Goal: Task Accomplishment & Management: Complete application form

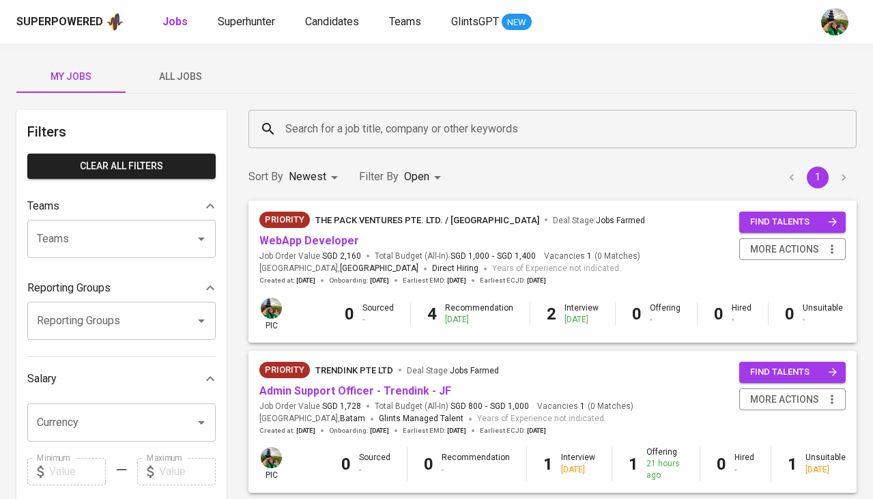
click at [182, 63] on button "All Jobs" at bounding box center [180, 76] width 109 height 33
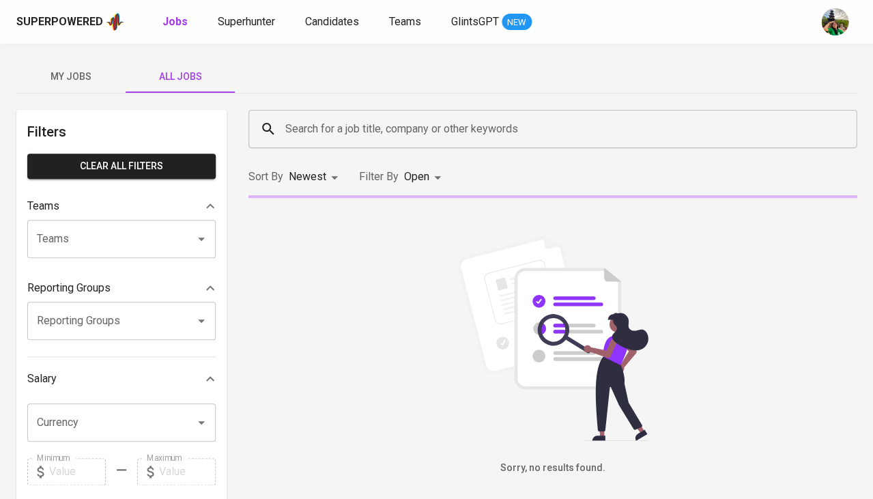
click at [345, 126] on input "Search for a job title, company or other keywords" at bounding box center [556, 129] width 548 height 26
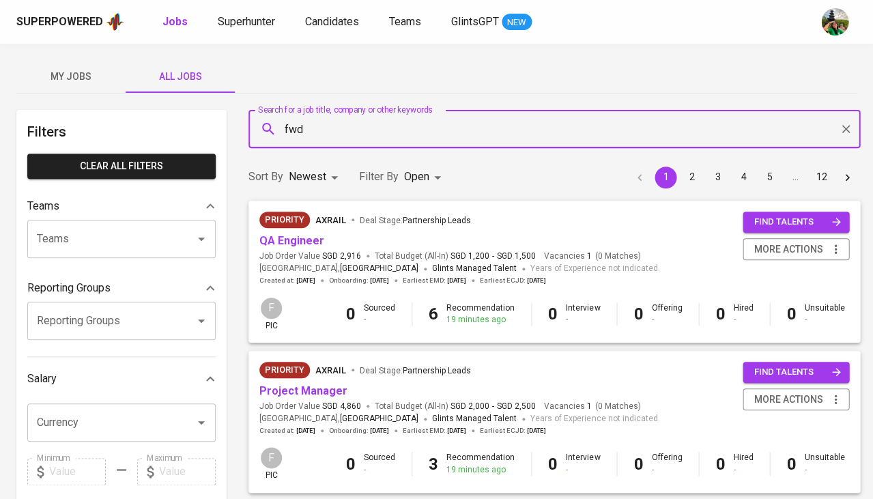
type input "fwd"
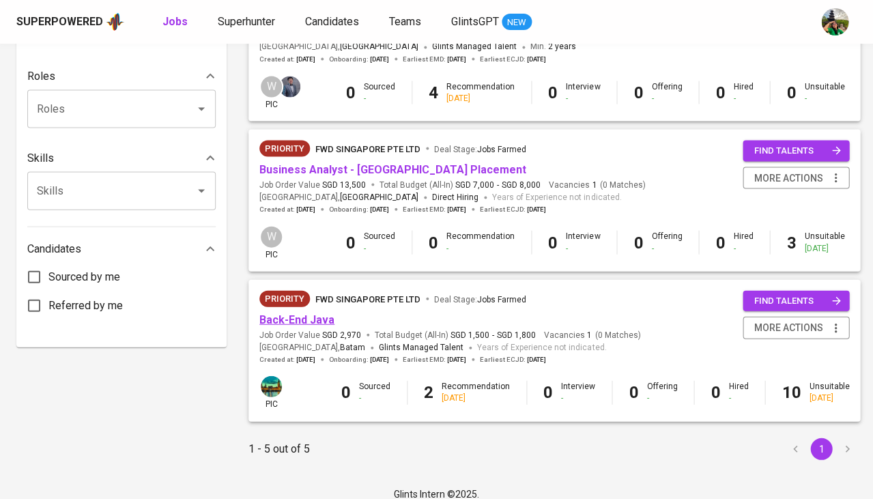
scroll to position [534, 0]
click at [302, 315] on span "Back-End Java" at bounding box center [296, 319] width 75 height 16
click at [309, 312] on link "Back-End Java" at bounding box center [296, 318] width 75 height 13
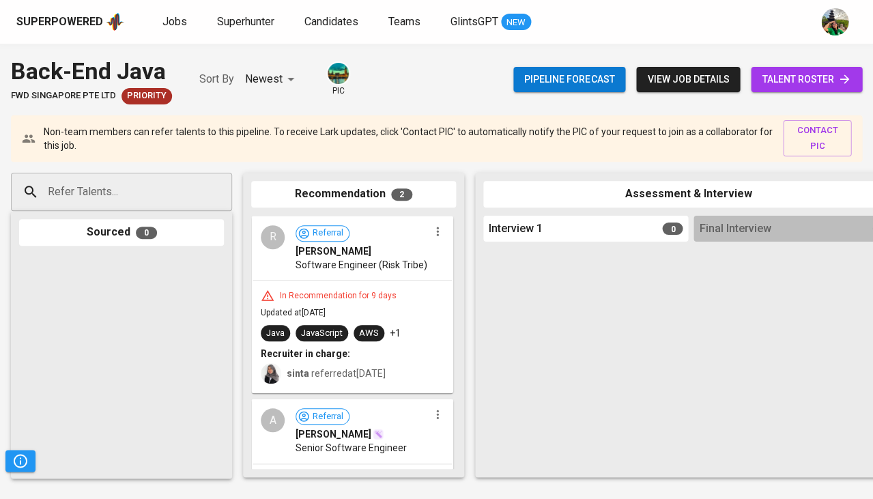
click at [800, 76] on span "talent roster" at bounding box center [806, 79] width 89 height 17
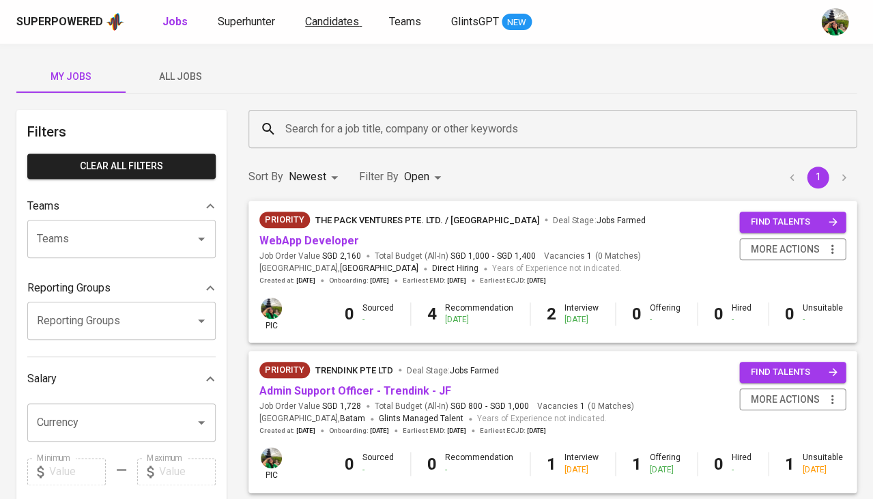
click at [315, 23] on span "Candidates" at bounding box center [332, 21] width 54 height 13
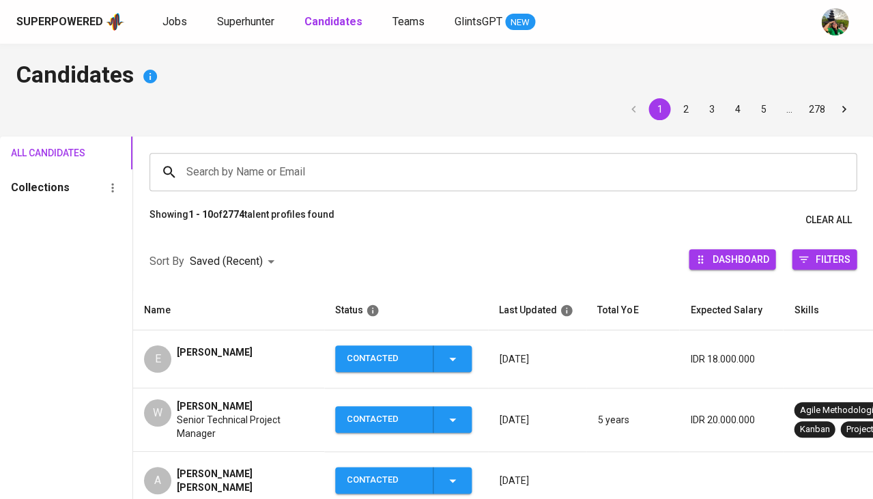
click at [279, 159] on input "Search by Name or Email" at bounding box center [506, 172] width 647 height 26
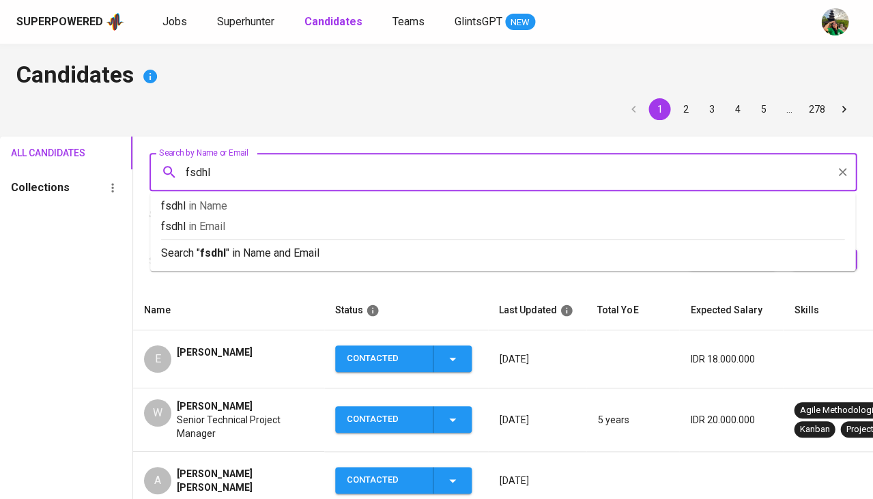
type input "fsdhly"
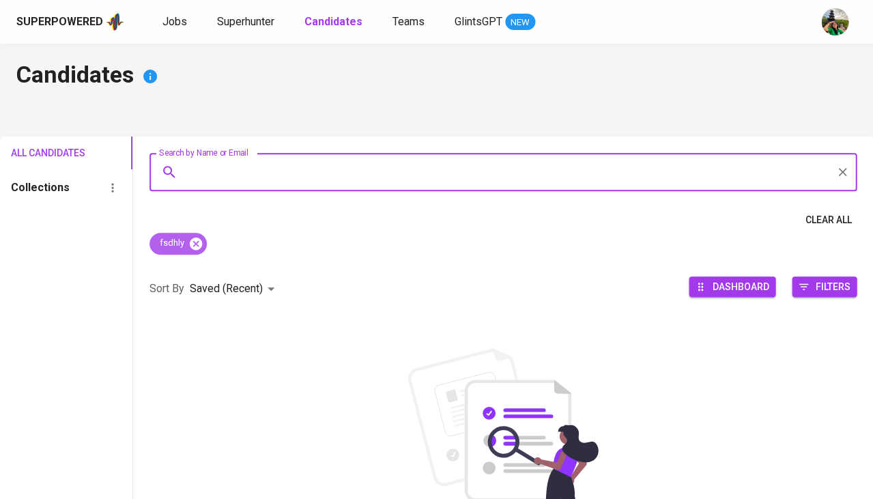
click at [196, 238] on icon at bounding box center [196, 243] width 12 height 12
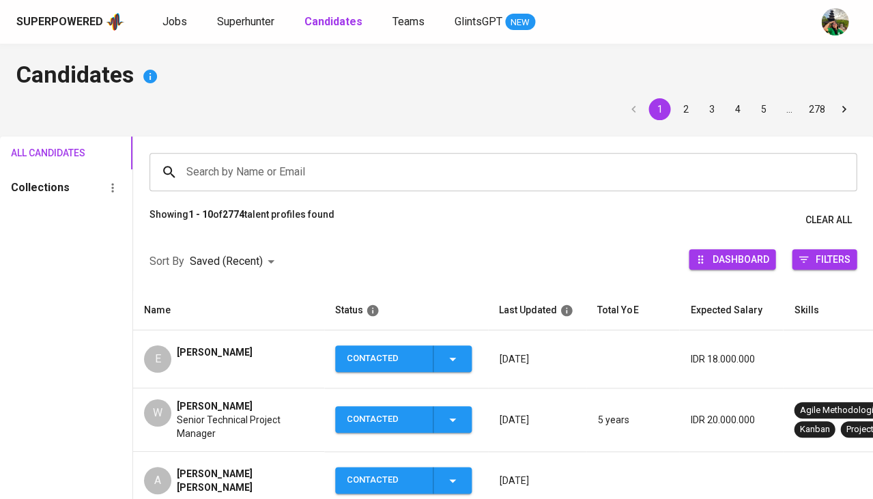
click at [217, 173] on input "Search by Name or Email" at bounding box center [506, 172] width 647 height 26
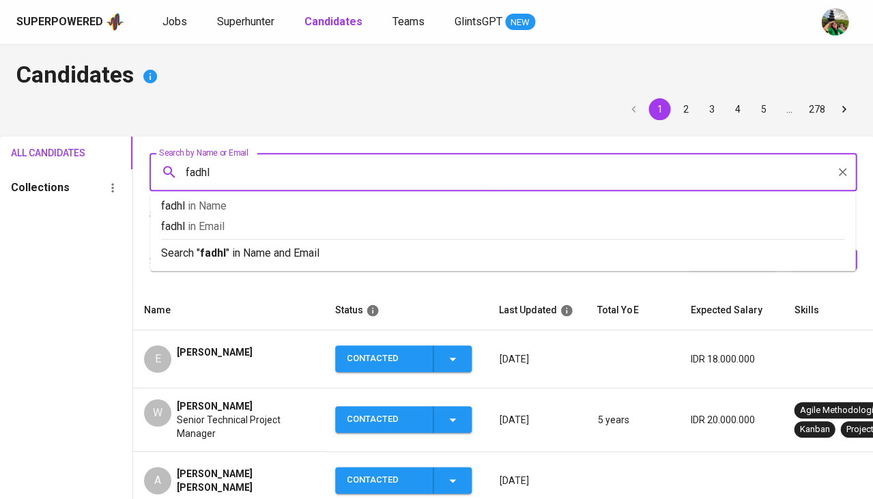
type input "fadhly"
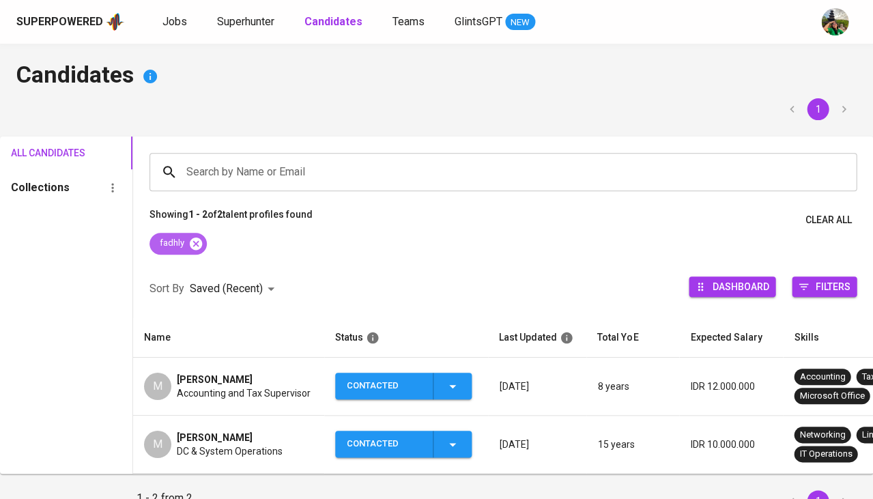
click at [195, 243] on icon at bounding box center [195, 243] width 15 height 15
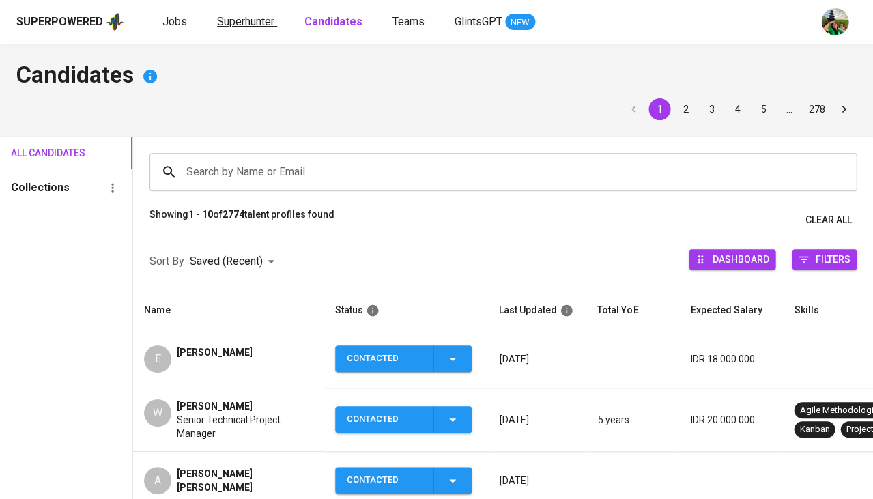
click at [270, 24] on span "Superhunter" at bounding box center [245, 21] width 57 height 13
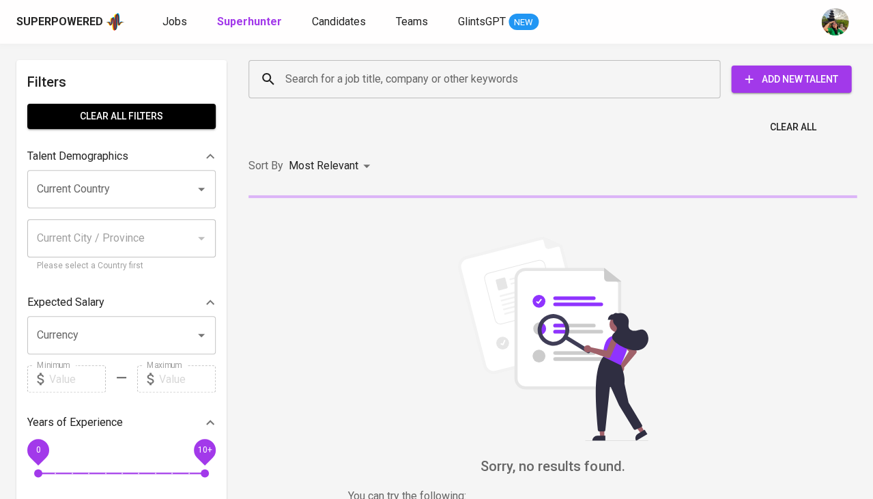
click at [336, 80] on input "Search for a job title, company or other keywords" at bounding box center [488, 79] width 412 height 26
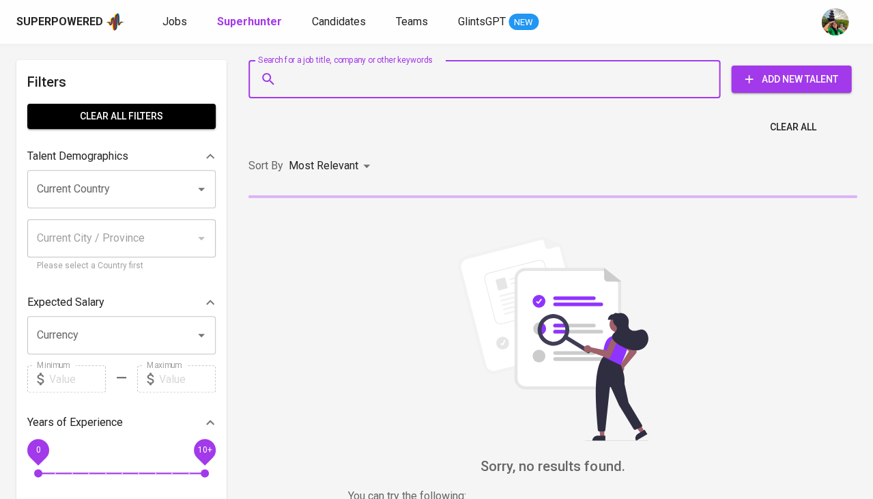
paste input "fadhyl.frhn@gmail.com"
type input "fadhyl.frhn@gmail.com"
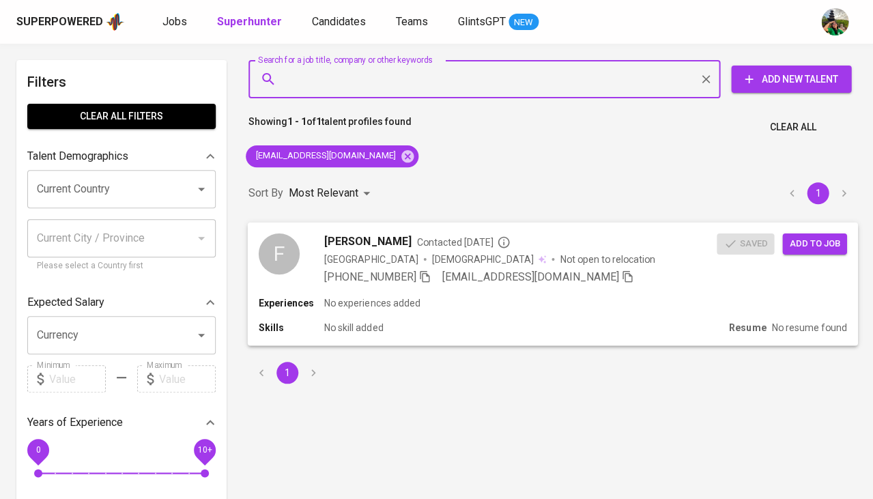
click at [822, 236] on span "Add to job" at bounding box center [814, 244] width 51 height 16
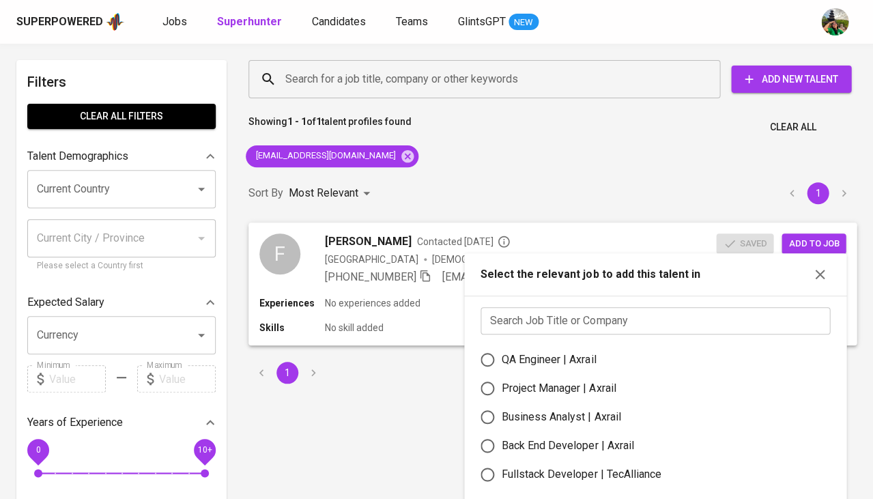
click at [614, 318] on input "text" at bounding box center [655, 320] width 349 height 27
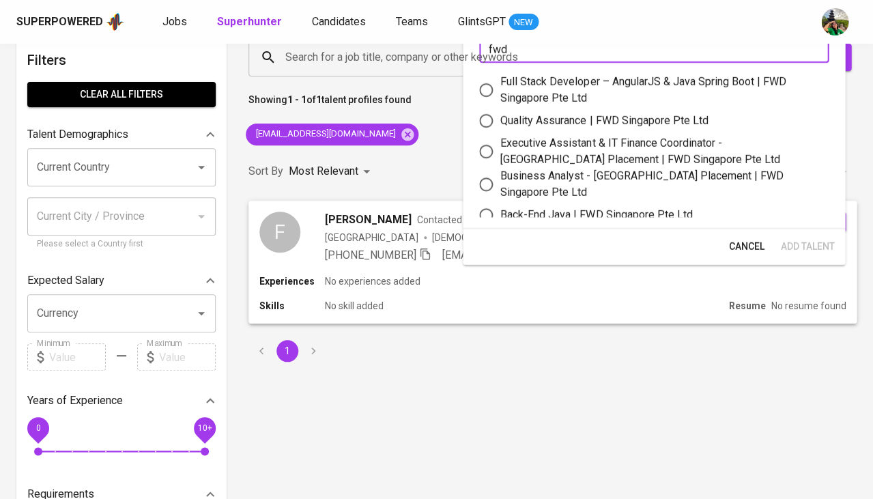
scroll to position [25, 0]
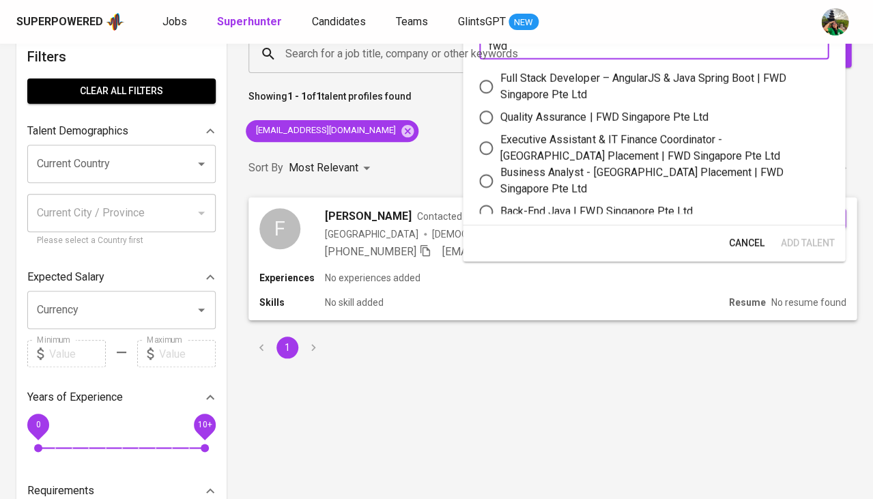
type input "fwd"
click at [605, 203] on div "Back-End Java | FWD Singapore Pte Ltd" at bounding box center [596, 211] width 192 height 16
click at [500, 197] on input "Back-End Java | FWD Singapore Pte Ltd" at bounding box center [486, 211] width 29 height 29
radio input "true"
click at [795, 240] on span "Add Talent" at bounding box center [807, 243] width 54 height 17
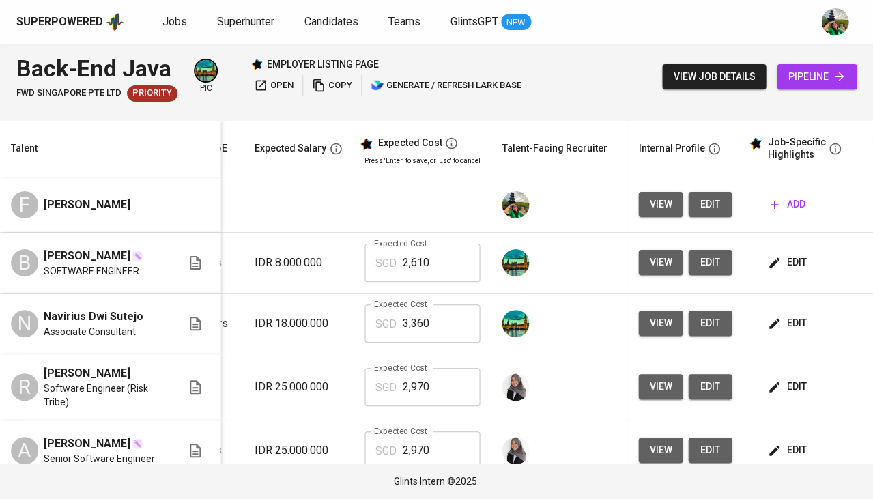
scroll to position [0, 273]
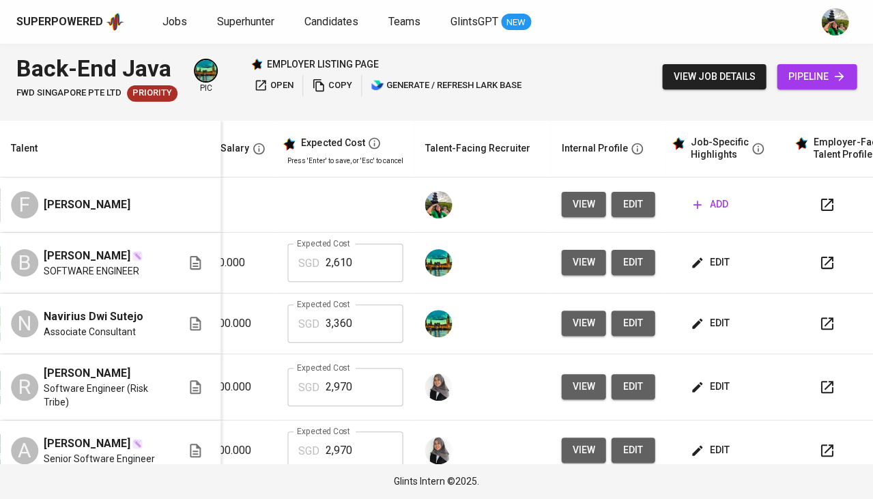
click at [625, 204] on button "edit" at bounding box center [633, 204] width 44 height 25
click at [693, 254] on span "edit" at bounding box center [711, 262] width 36 height 17
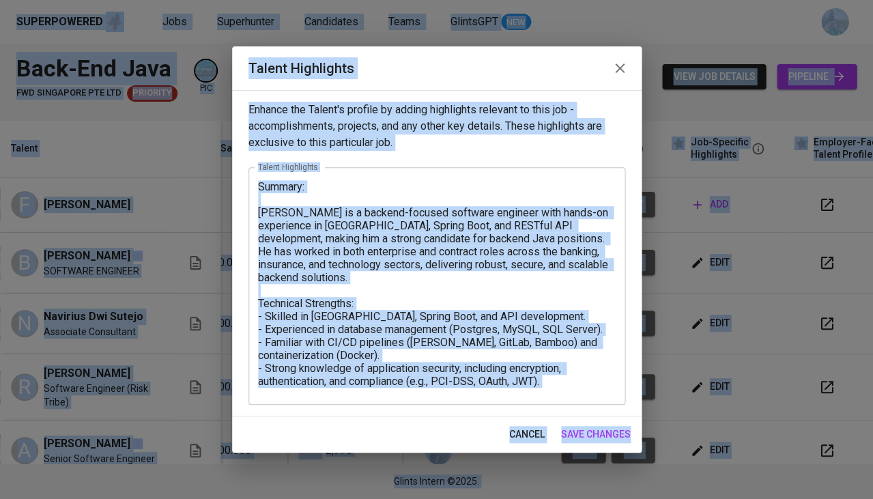
click at [460, 297] on textarea "Summary: Barri Anand is a backend-focused software engineer with hands-on exper…" at bounding box center [437, 286] width 358 height 212
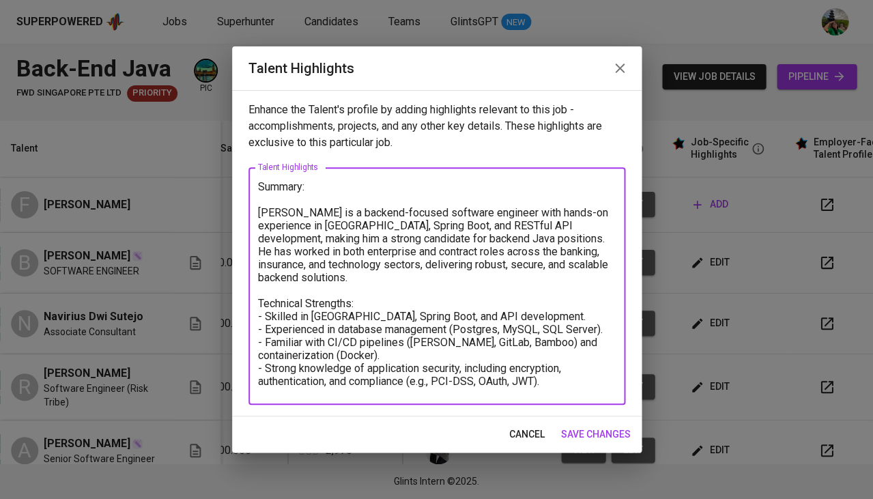
click at [528, 427] on span "cancel" at bounding box center [526, 434] width 35 height 17
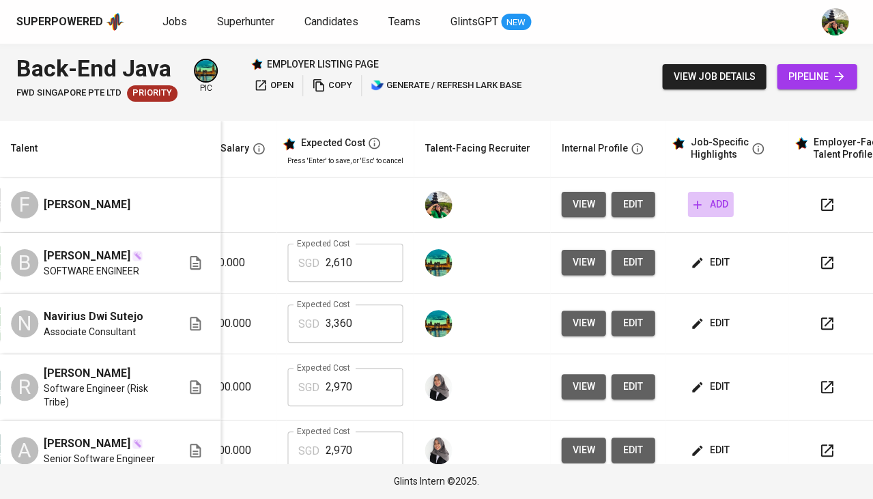
click at [699, 207] on span "add" at bounding box center [710, 204] width 35 height 17
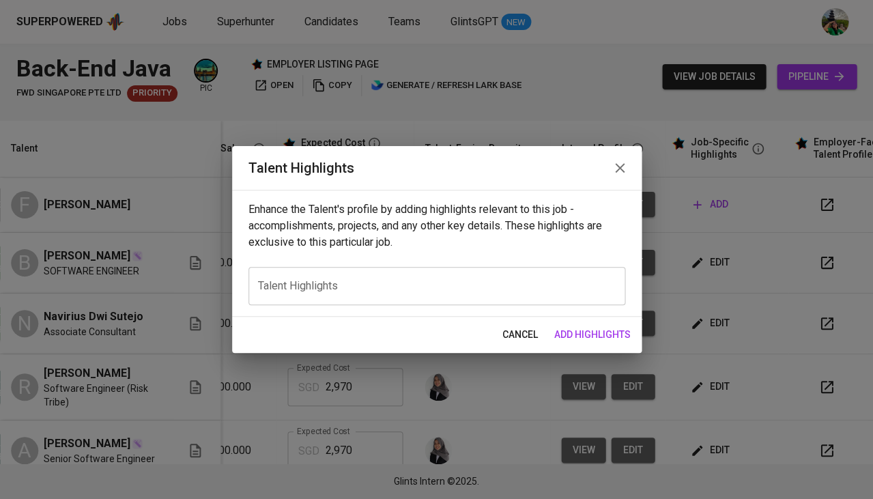
click at [343, 280] on textarea at bounding box center [437, 286] width 358 height 13
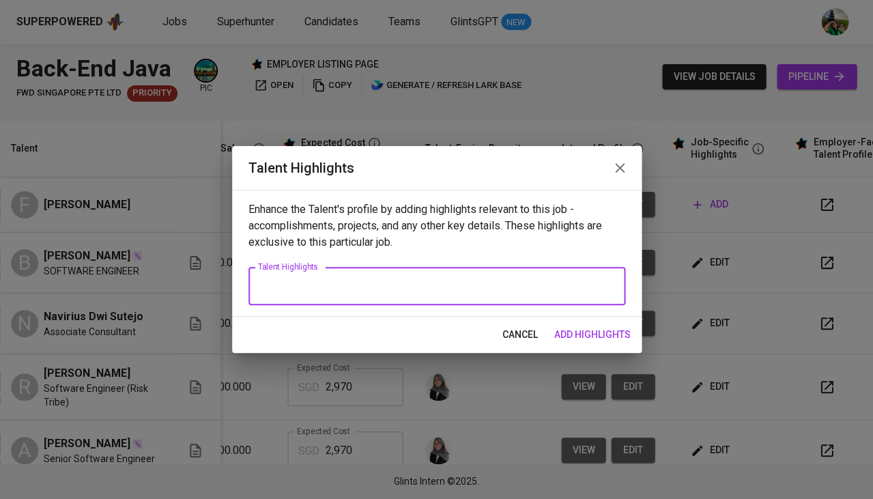
paste textarea "Summary: Barri Anand is a backend-focused software engineer with hands-on exper…"
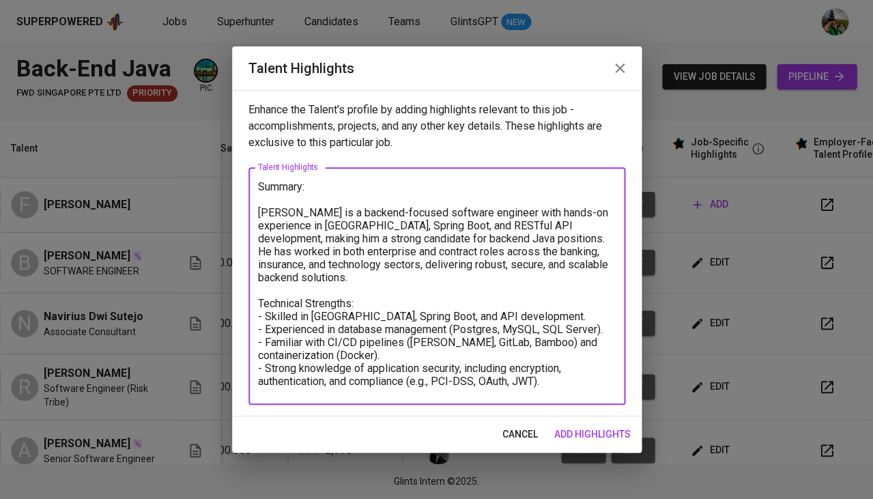
type textarea "Summary: Barri Anand is a backend-focused software engineer with hands-on exper…"
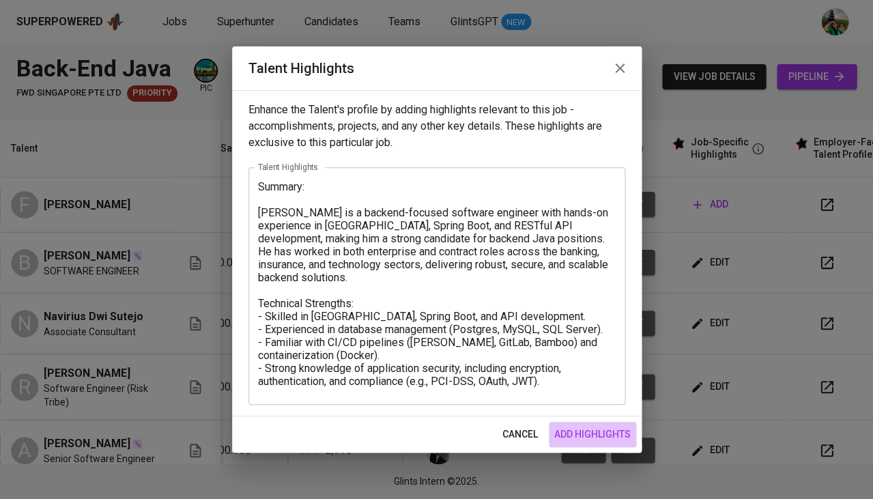
click at [598, 431] on span "add highlights" at bounding box center [592, 434] width 76 height 17
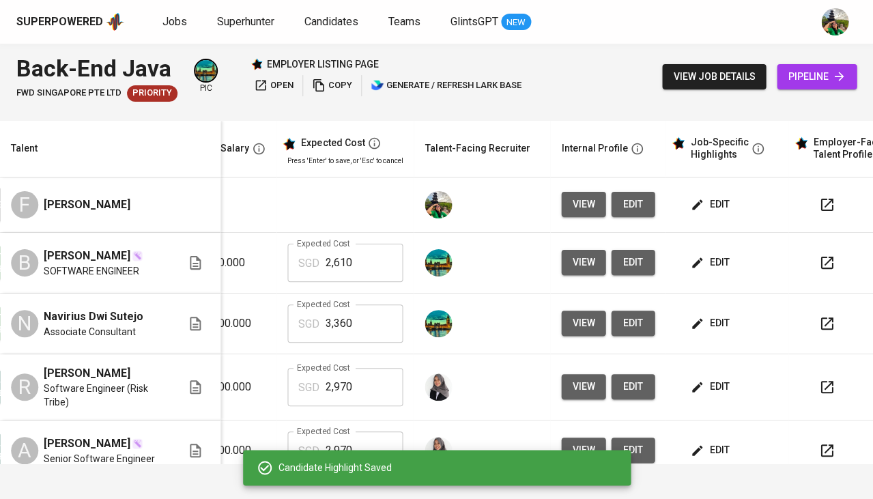
click at [700, 208] on span "edit" at bounding box center [711, 204] width 36 height 17
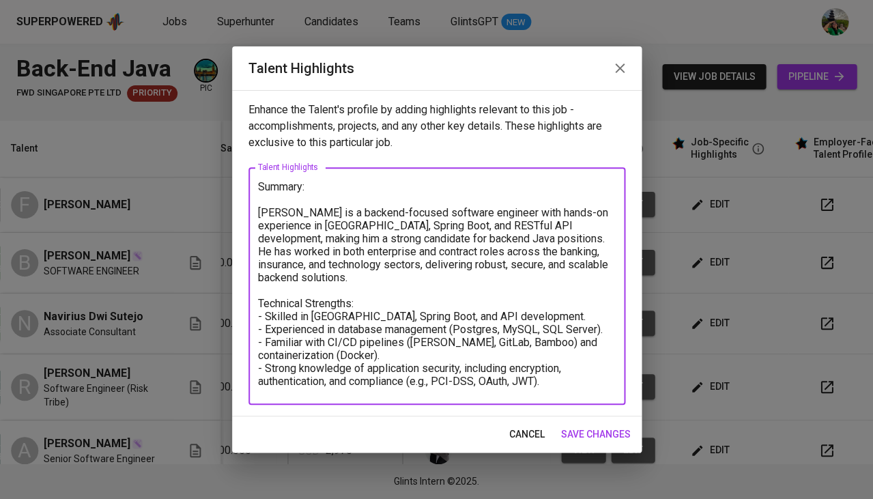
drag, startPoint x: 302, startPoint y: 262, endPoint x: 243, endPoint y: 193, distance: 91.0
click at [243, 193] on div "Enhance the Talent's profile by adding highlights relevant to this job - accomp…" at bounding box center [437, 253] width 410 height 326
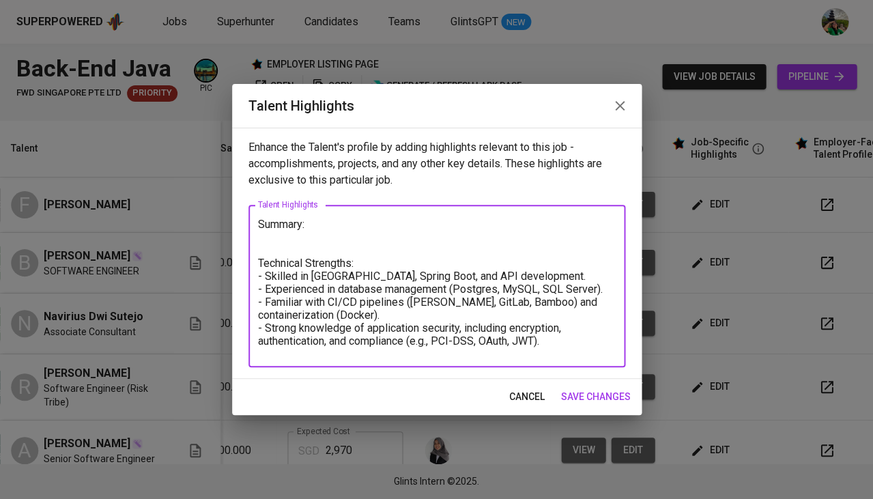
drag, startPoint x: 560, startPoint y: 342, endPoint x: 251, endPoint y: 275, distance: 316.4
click at [251, 275] on div "Summary: Technical Strengths: - Skilled in Java, Spring Boot, and API developme…" at bounding box center [436, 286] width 377 height 162
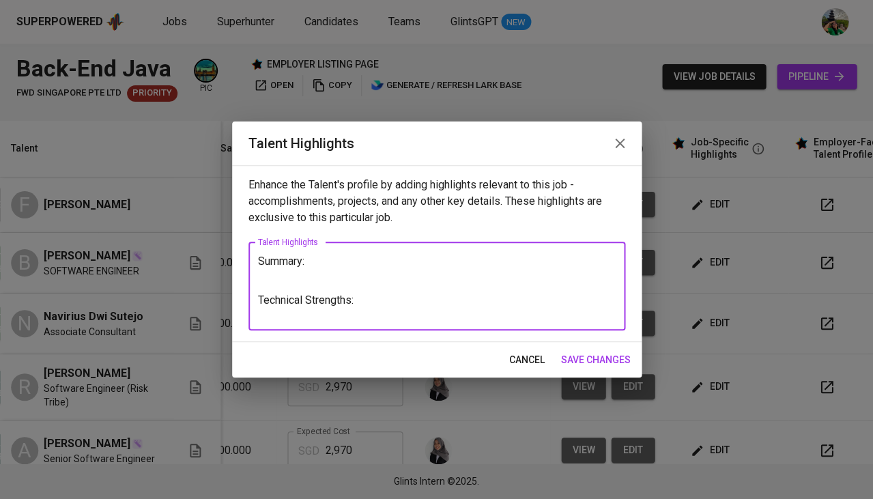
click at [337, 274] on textarea "Summary: Technical Strengths:" at bounding box center [437, 286] width 358 height 63
paste textarea "Software Engineer with 4 years of experience specializing in backend developmen…"
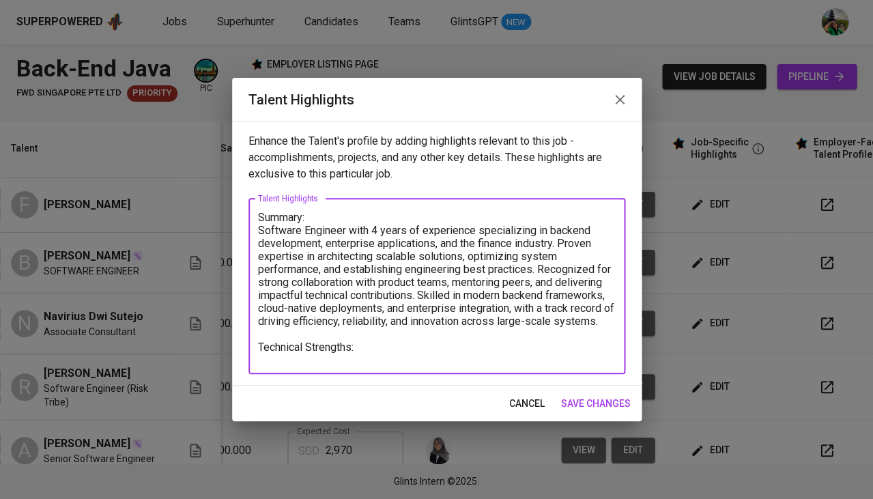
drag, startPoint x: 381, startPoint y: 337, endPoint x: 365, endPoint y: 352, distance: 21.8
click at [368, 350] on textarea "Summary: Software Engineer with 4 years of experience specializing in backend d…" at bounding box center [437, 286] width 358 height 150
click at [365, 352] on textarea "Summary: Software Engineer with 4 years of experience specializing in backend d…" at bounding box center [437, 286] width 358 height 150
paste textarea "Programming Languages: Java (8–21), JavaScript, Outsystems Frameworks & Platfor…"
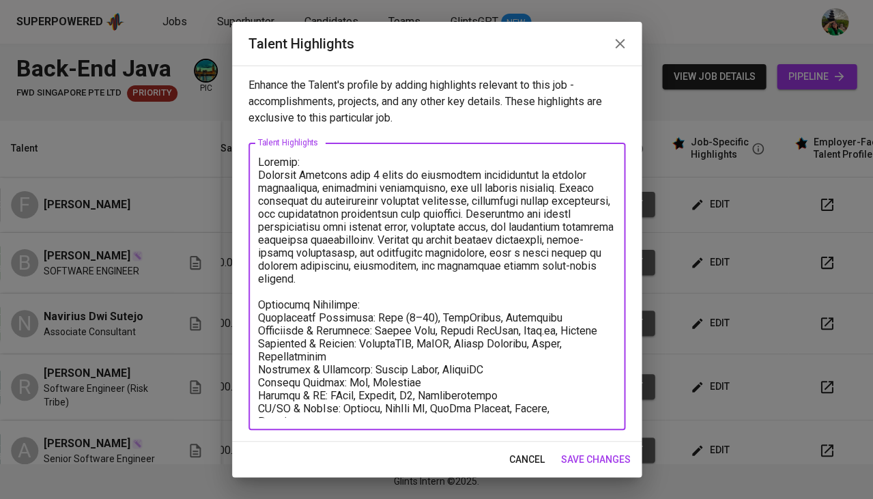
type textarea "Summary: Software Engineer with 4 years of experience specializing in backend d…"
click at [605, 455] on span "save changes" at bounding box center [596, 459] width 70 height 17
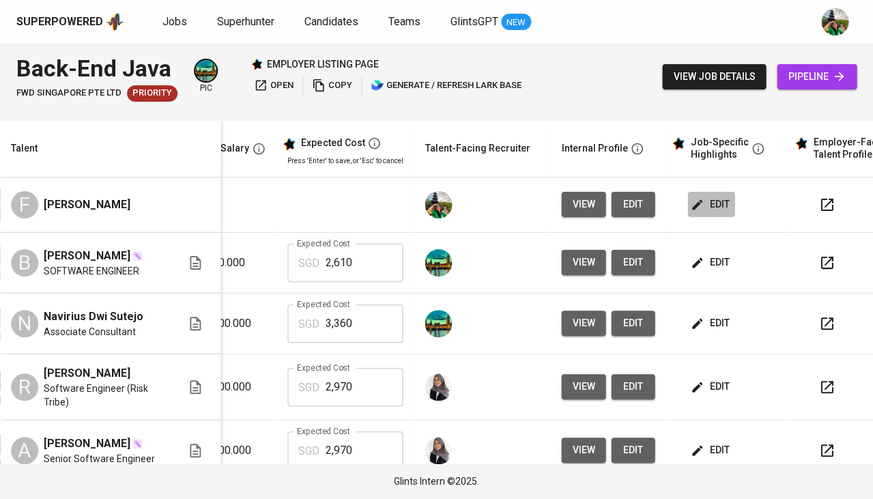
click at [693, 205] on span "edit" at bounding box center [711, 204] width 36 height 17
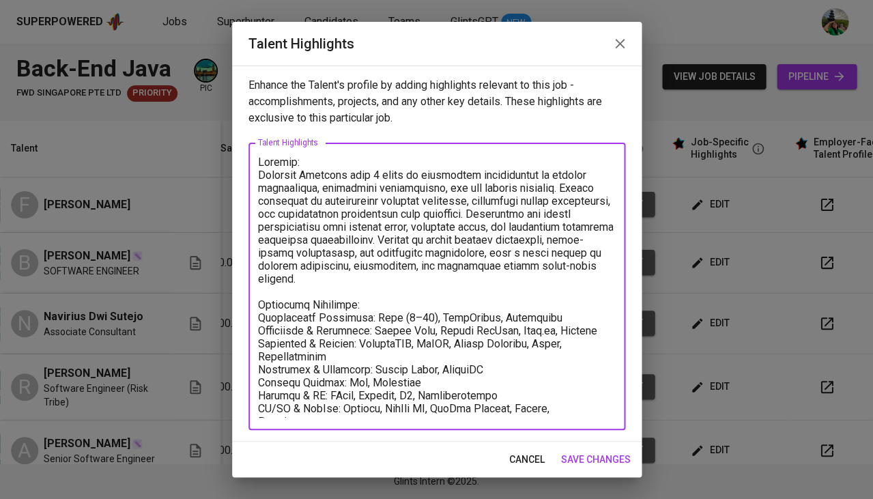
click at [362, 410] on textarea at bounding box center [437, 287] width 358 height 262
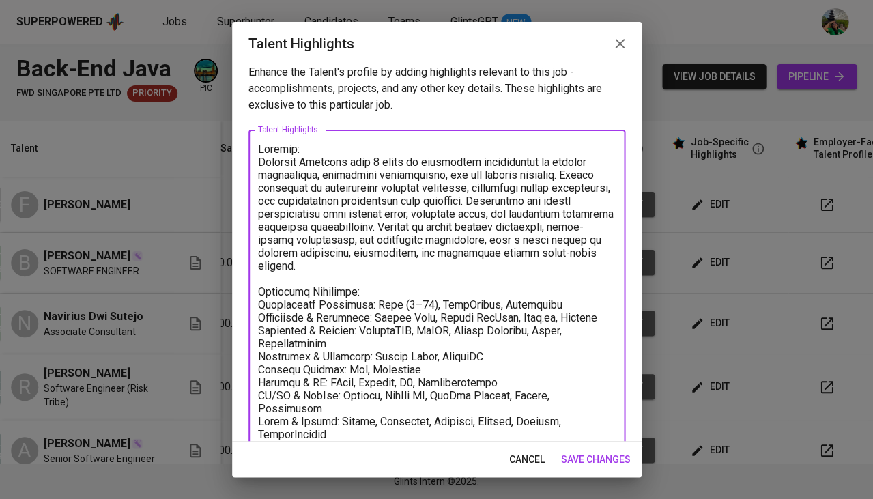
scroll to position [25, 0]
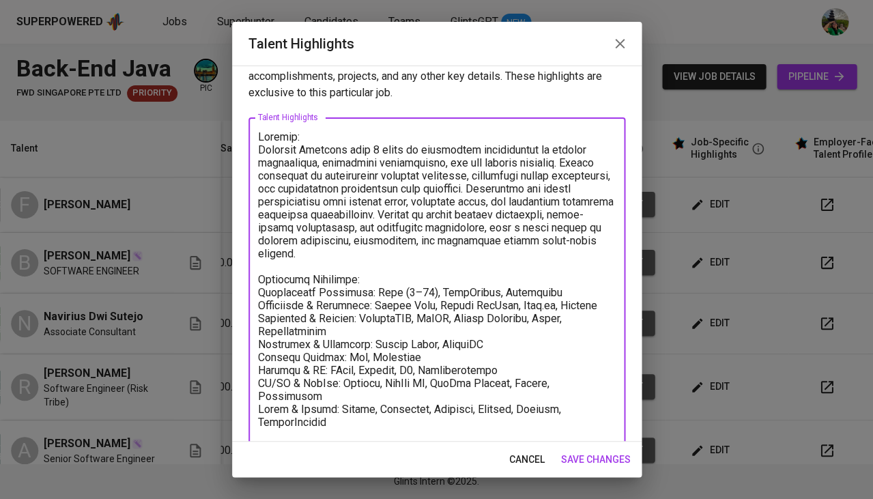
click at [271, 427] on textarea at bounding box center [437, 286] width 358 height 312
paste textarea "https://github.com/frhn9/tictactoe"
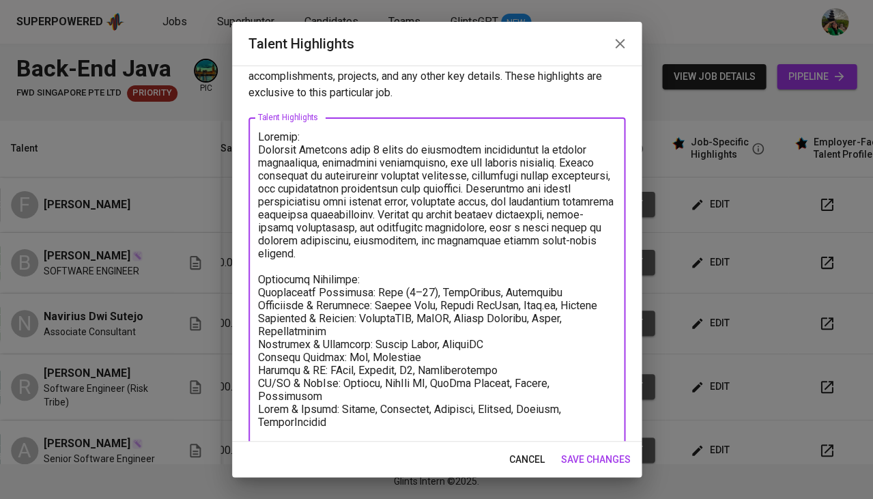
type textarea "Summary: Software Engineer with 4 years of experience specializing in backend d…"
click at [605, 463] on span "save changes" at bounding box center [596, 459] width 70 height 17
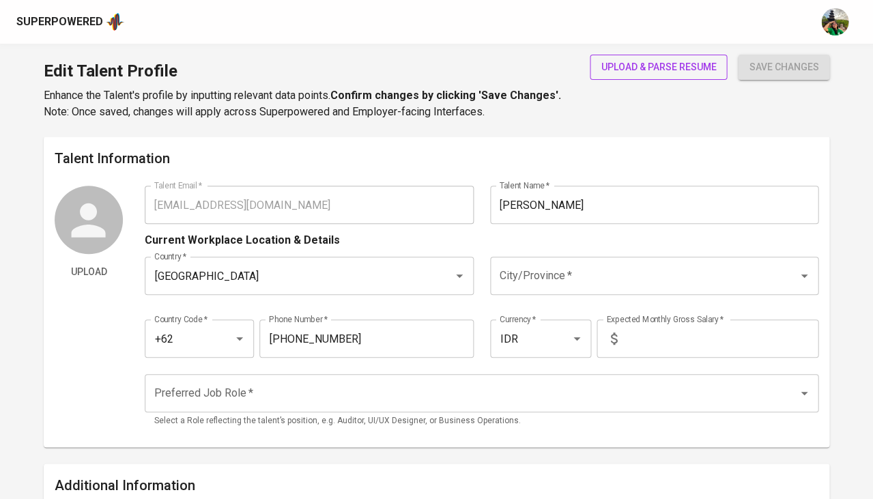
click at [638, 60] on span "upload & parse resume" at bounding box center [658, 67] width 115 height 17
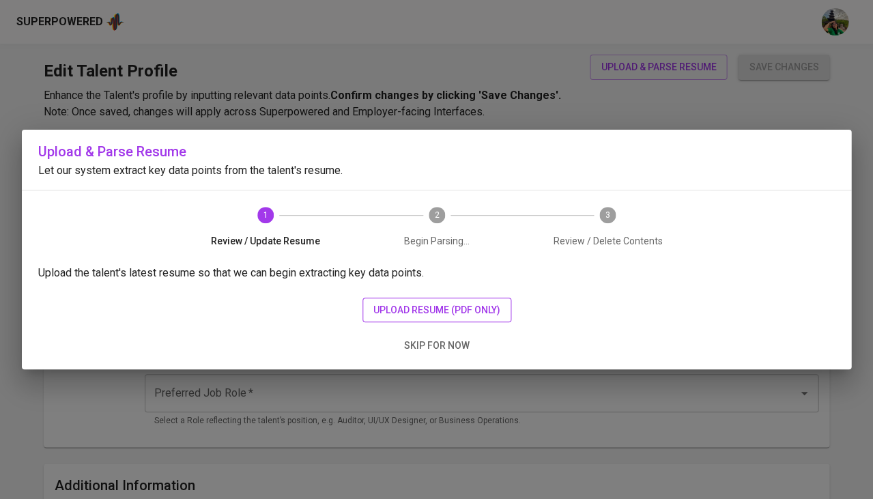
click at [444, 302] on span "upload resume (pdf only)" at bounding box center [436, 310] width 127 height 17
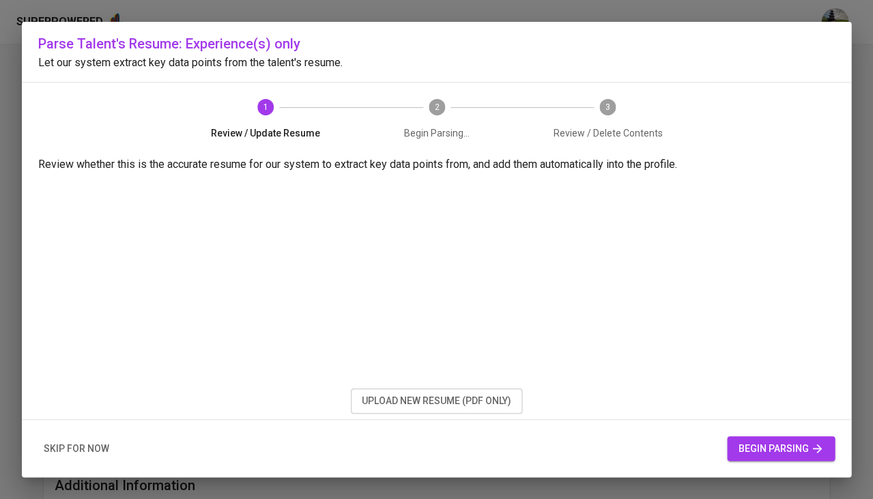
click at [730, 446] on button "begin parsing" at bounding box center [781, 448] width 108 height 25
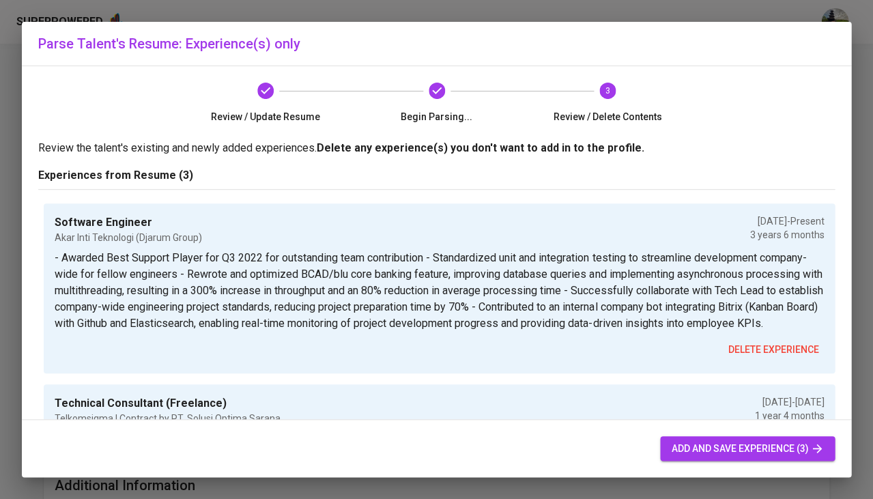
click at [700, 450] on span "add and save experience (3)" at bounding box center [747, 448] width 153 height 17
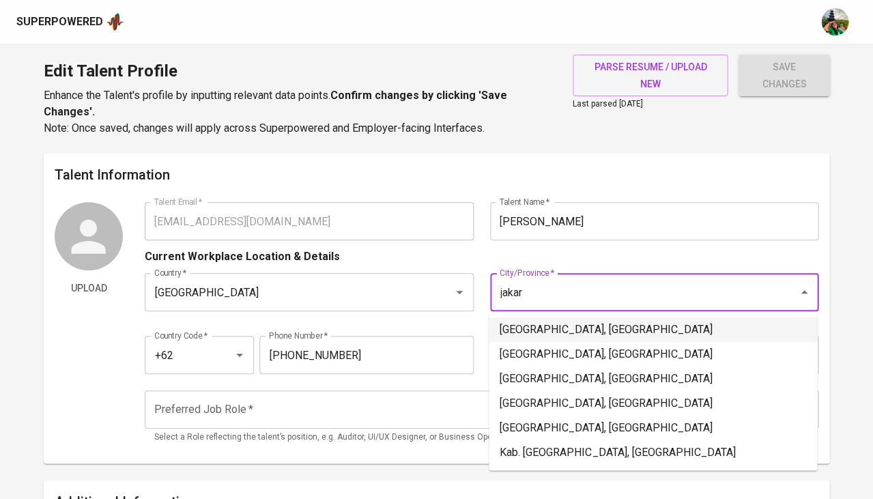
click at [525, 328] on li "Jakarta Selatan, DKI Jakarta" at bounding box center [653, 329] width 328 height 25
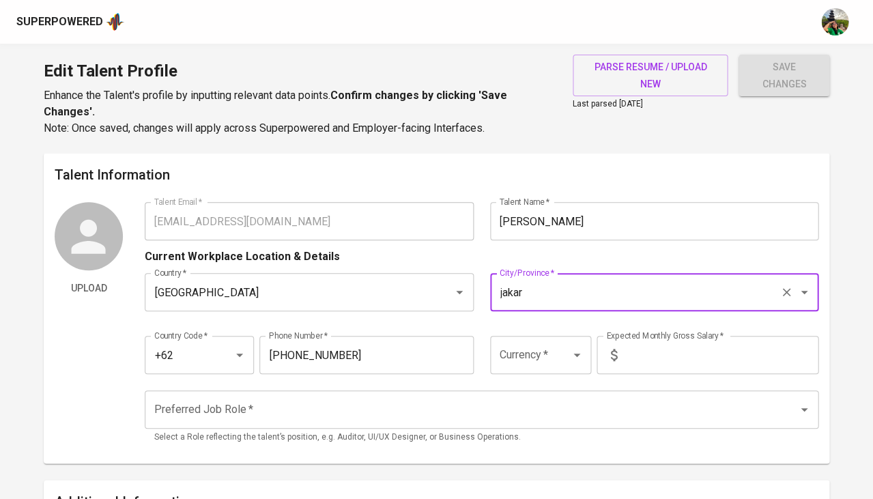
type input "Jakarta Selatan, DKI Jakarta"
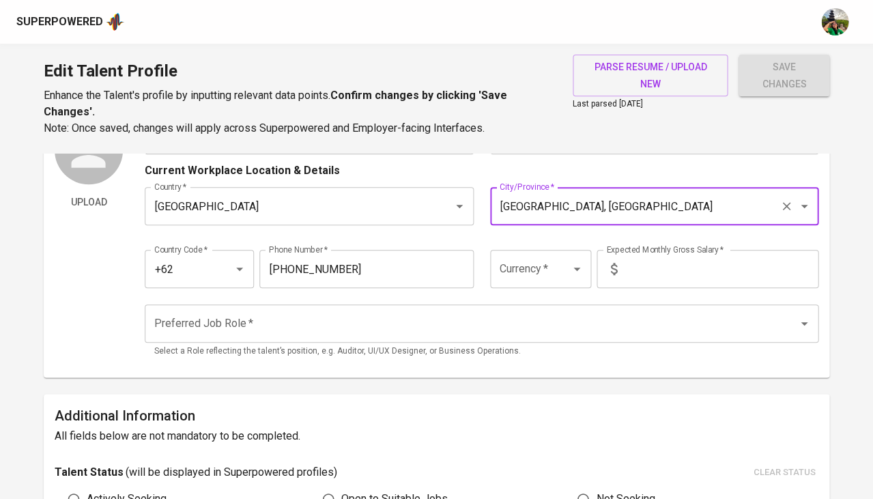
scroll to position [89, 0]
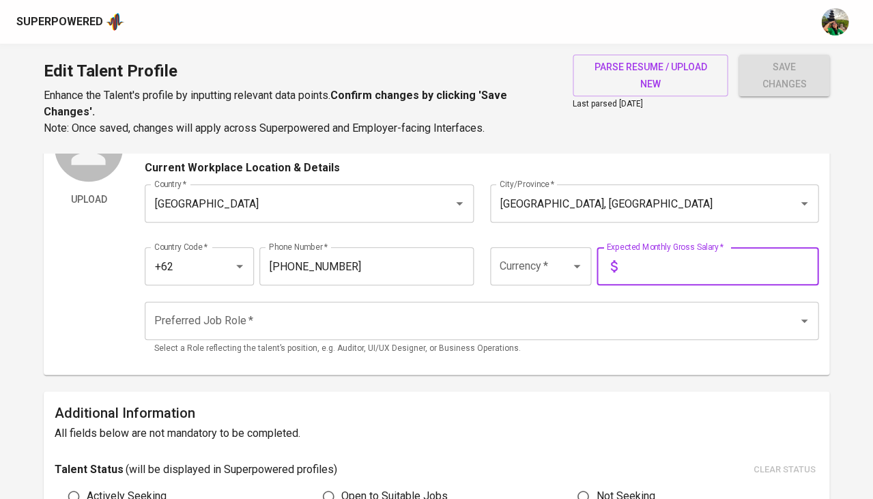
click at [625, 262] on input "text" at bounding box center [721, 266] width 196 height 38
type input "20,000,000"
click at [528, 317] on input "Preferred Job Role   *" at bounding box center [462, 321] width 623 height 26
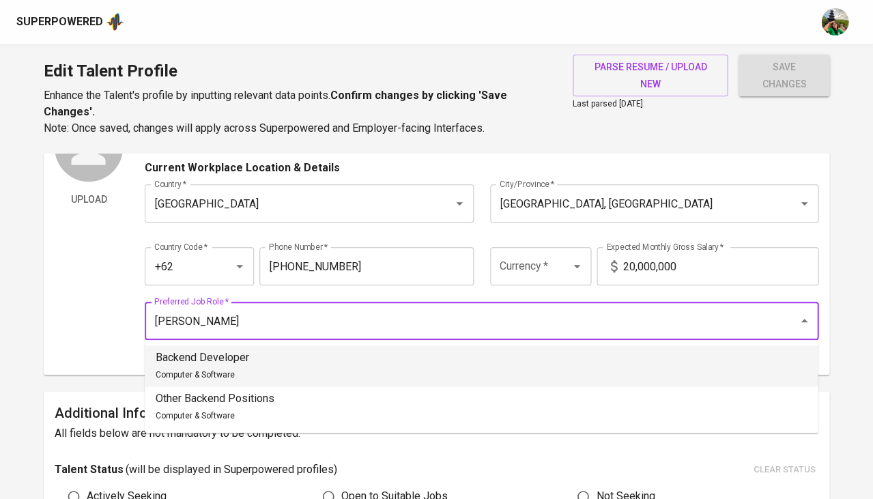
click at [382, 354] on li "Backend Developer Computer & Software" at bounding box center [481, 365] width 673 height 41
type input "Backend Developer"
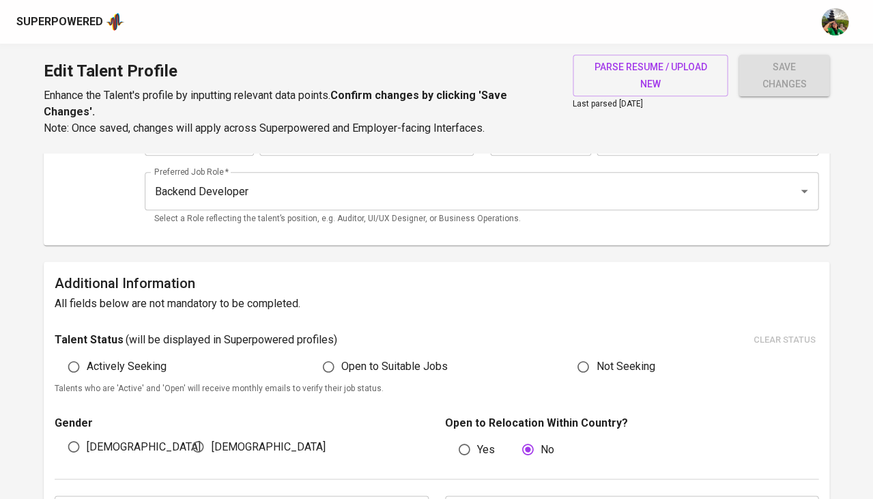
click at [354, 358] on span "Open to Suitable Jobs" at bounding box center [394, 366] width 106 height 16
click at [341, 355] on input "Open to Suitable Jobs" at bounding box center [328, 367] width 26 height 26
radio input "true"
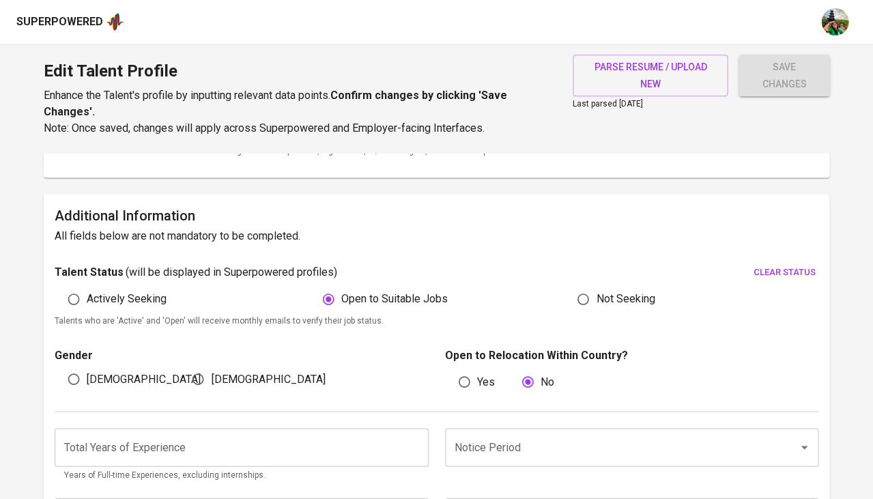
scroll to position [317, 0]
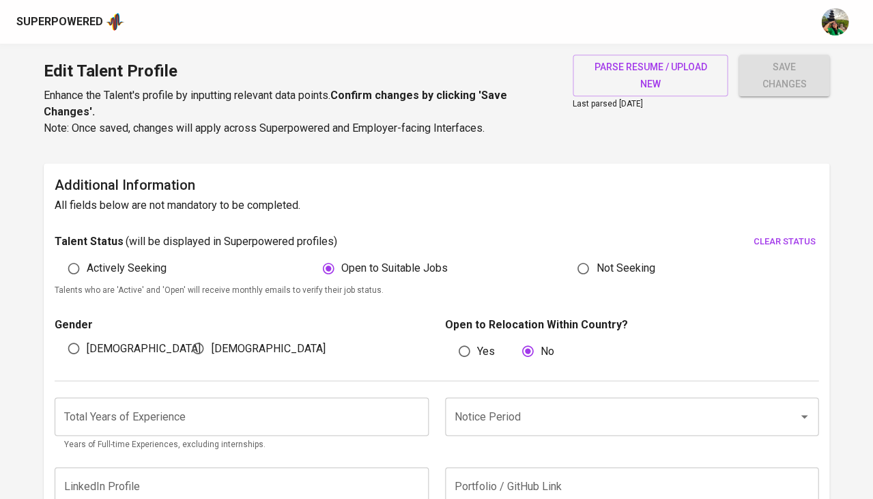
click at [94, 340] on span "Male" at bounding box center [144, 348] width 114 height 16
click at [87, 335] on input "Male" at bounding box center [74, 348] width 26 height 26
radio input "true"
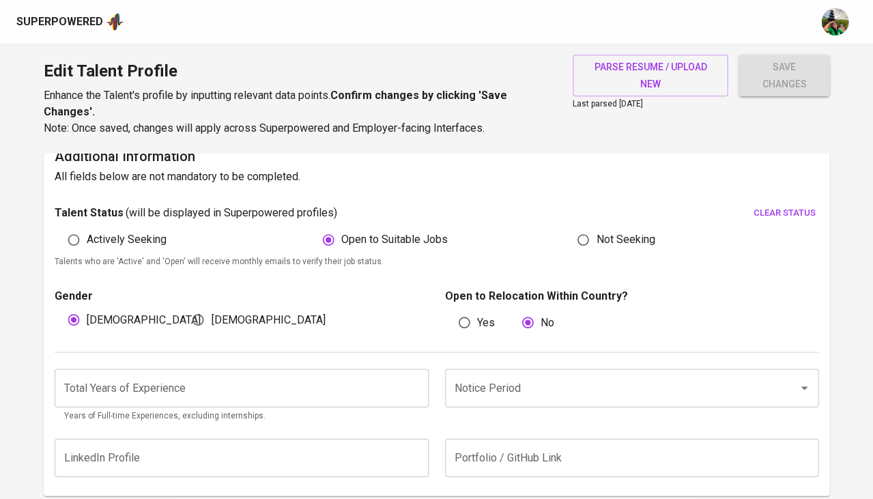
scroll to position [384, 0]
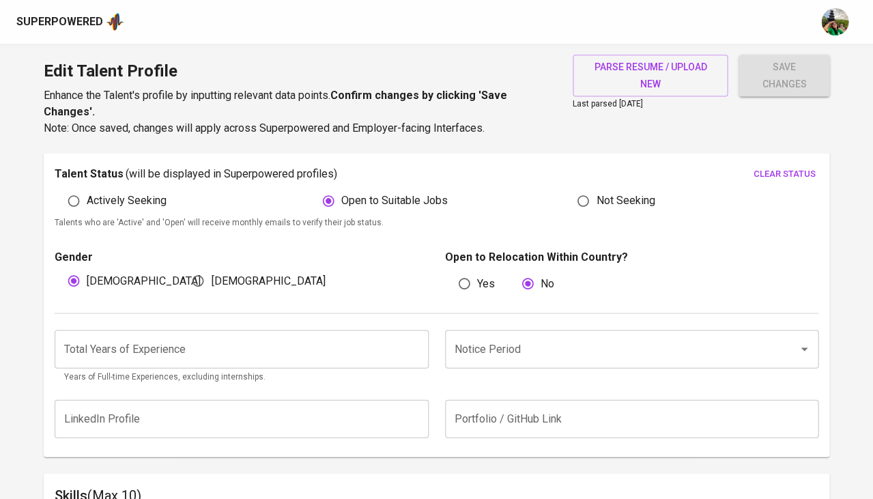
drag, startPoint x: 569, startPoint y: 356, endPoint x: 563, endPoint y: 339, distance: 17.3
click at [569, 354] on div "Notice Period" at bounding box center [632, 349] width 374 height 38
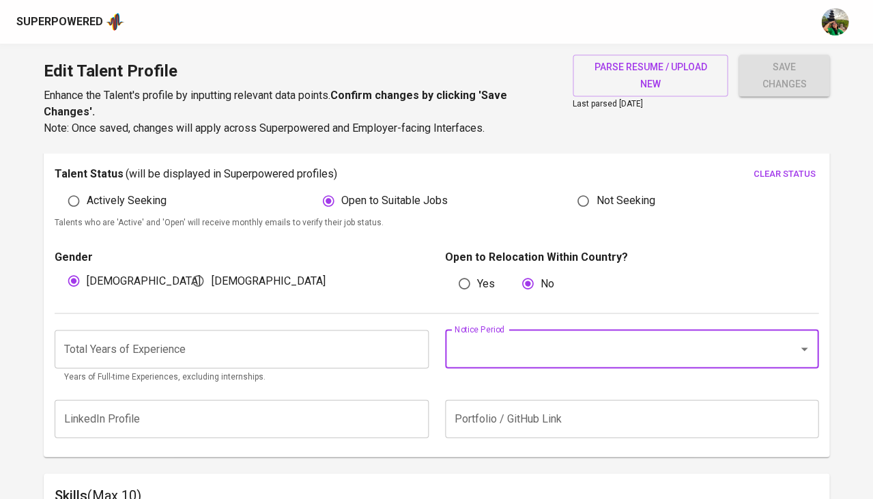
click at [563, 339] on input "Notice Period" at bounding box center [613, 349] width 324 height 26
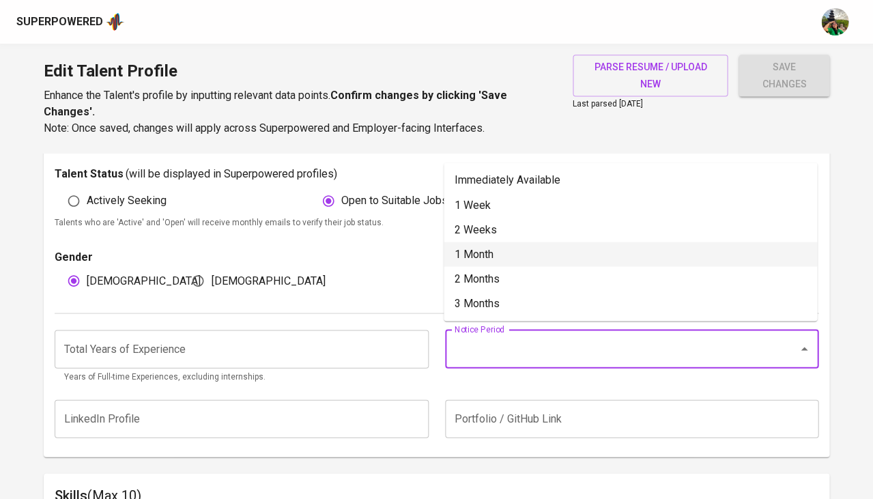
click at [506, 242] on li "1 Month" at bounding box center [630, 254] width 373 height 25
type input "1 Month"
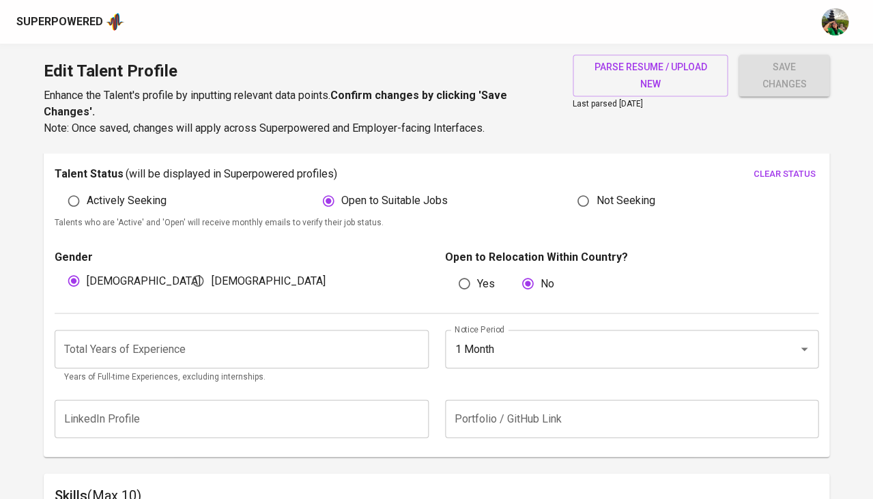
click at [218, 349] on input "number" at bounding box center [242, 349] width 374 height 38
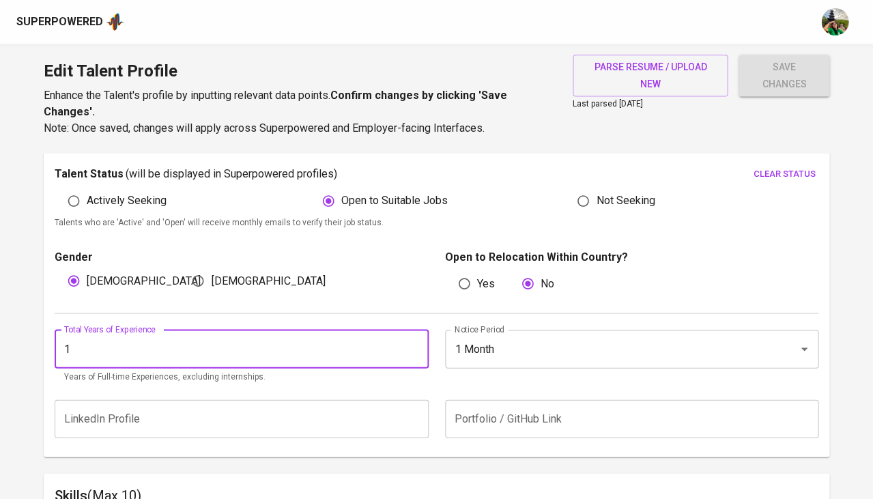
click at [412, 337] on input "1" at bounding box center [242, 349] width 374 height 38
click at [412, 337] on input "2" at bounding box center [242, 349] width 374 height 38
click at [412, 337] on input "3" at bounding box center [242, 349] width 374 height 38
click at [412, 337] on input "4" at bounding box center [242, 349] width 374 height 38
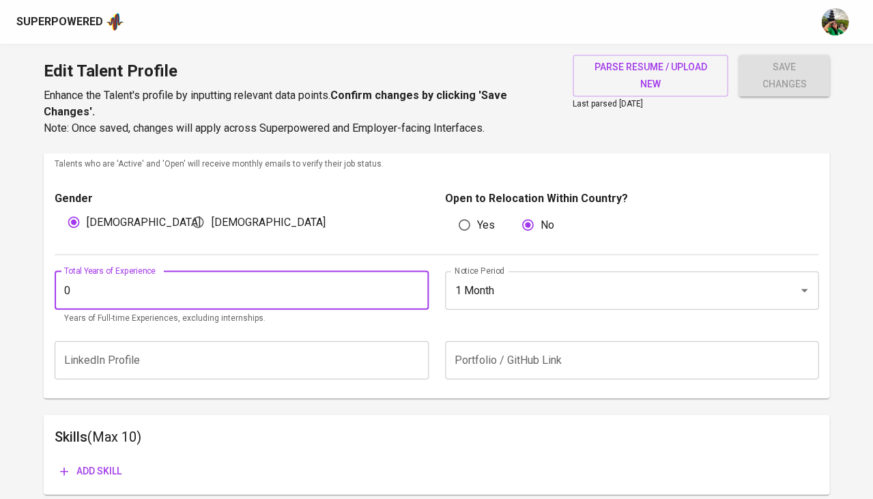
scroll to position [444, 0]
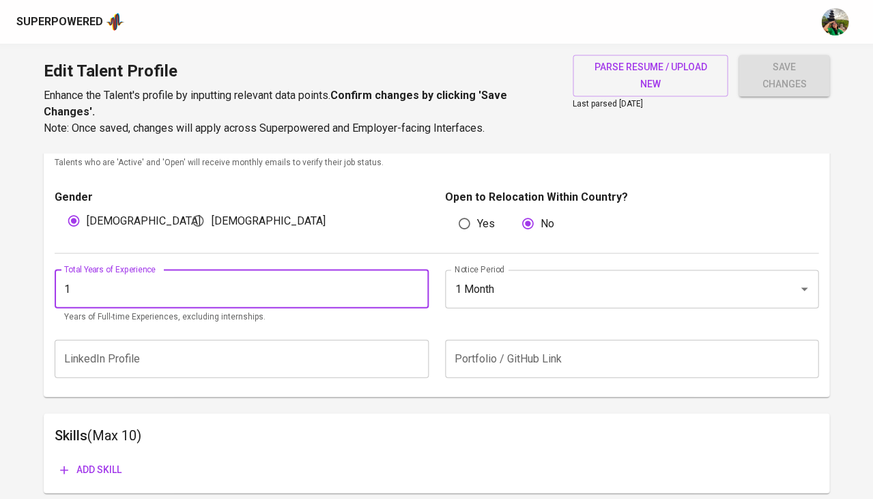
click at [412, 276] on input "1" at bounding box center [242, 289] width 374 height 38
click at [412, 276] on input "2" at bounding box center [242, 289] width 374 height 38
click at [412, 276] on input "3" at bounding box center [242, 289] width 374 height 38
type input "4"
click at [412, 276] on input "4" at bounding box center [242, 289] width 374 height 38
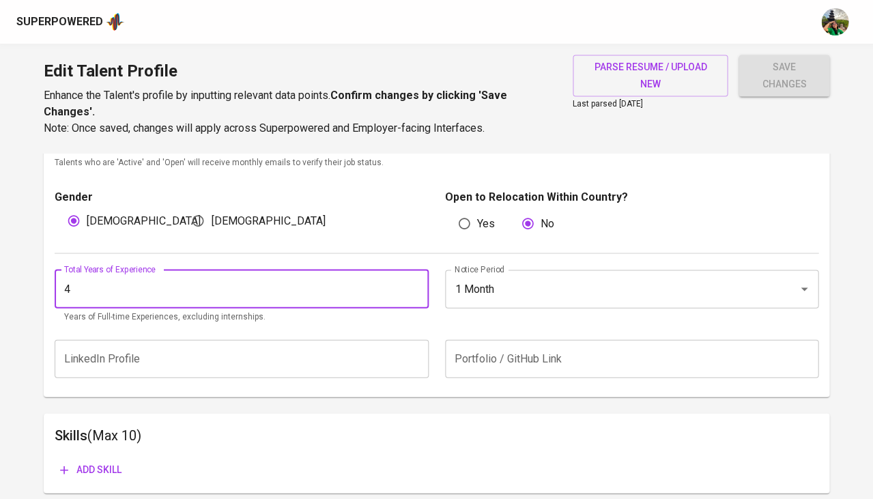
click at [164, 367] on input "text" at bounding box center [242, 358] width 374 height 38
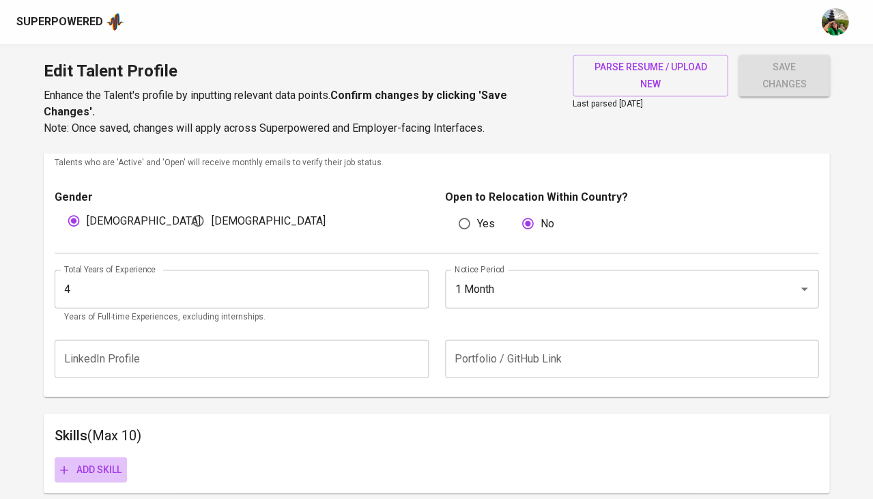
click at [98, 461] on span "Add skill" at bounding box center [90, 469] width 61 height 17
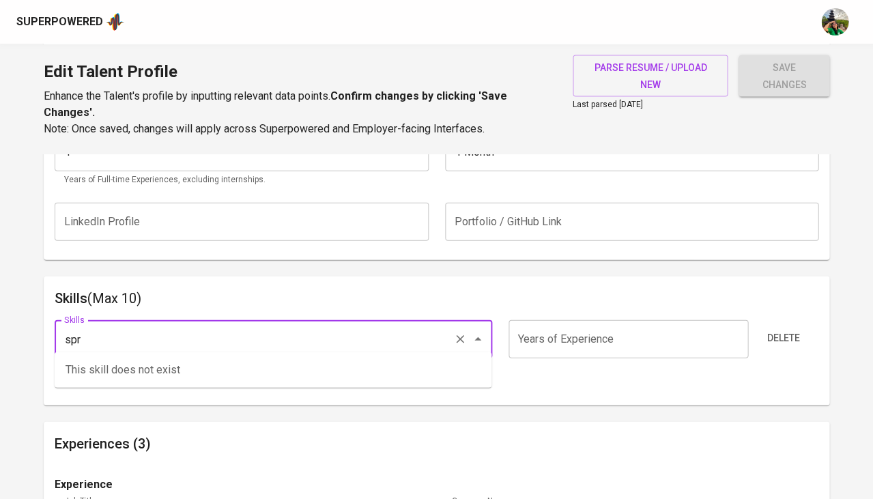
scroll to position [582, 0]
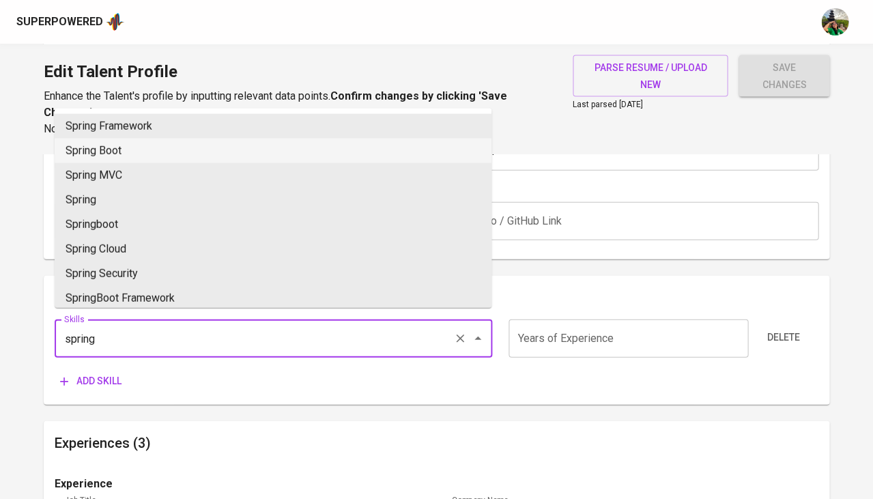
click at [169, 144] on li "Spring Boot" at bounding box center [273, 150] width 437 height 25
type input "Spring Boot"
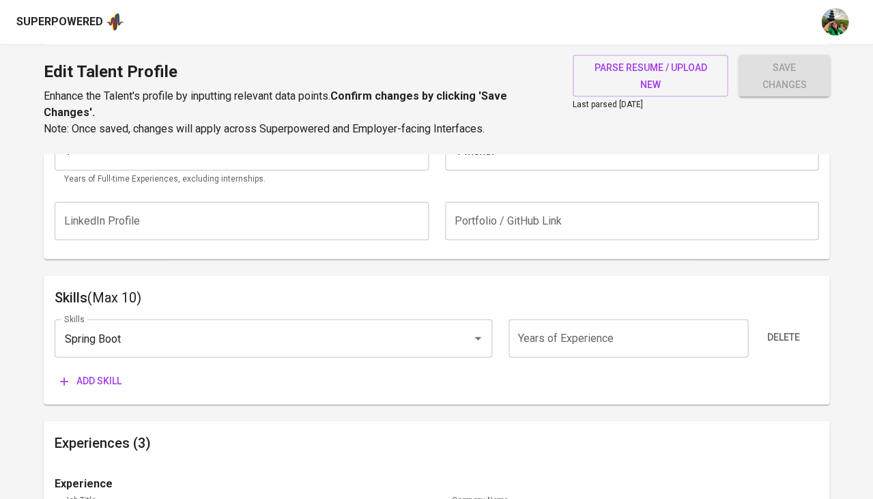
click at [556, 331] on input "number" at bounding box center [629, 338] width 240 height 38
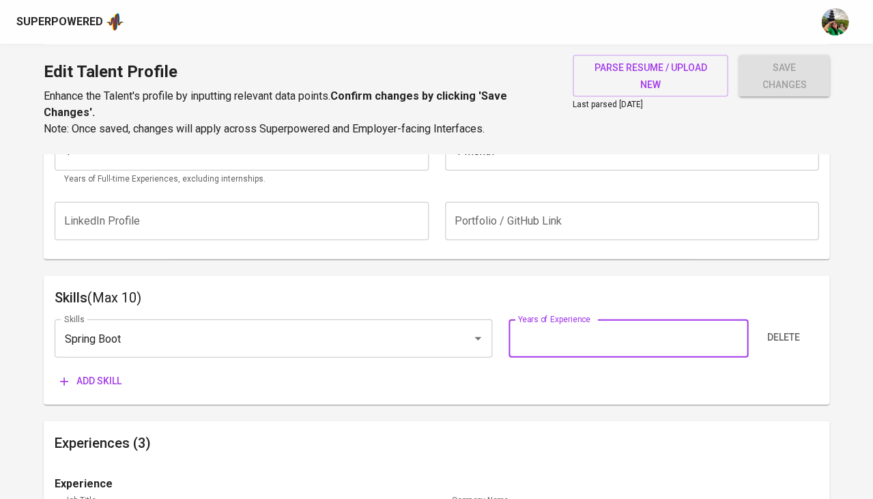
click at [556, 331] on input "number" at bounding box center [629, 338] width 240 height 38
type input "4"
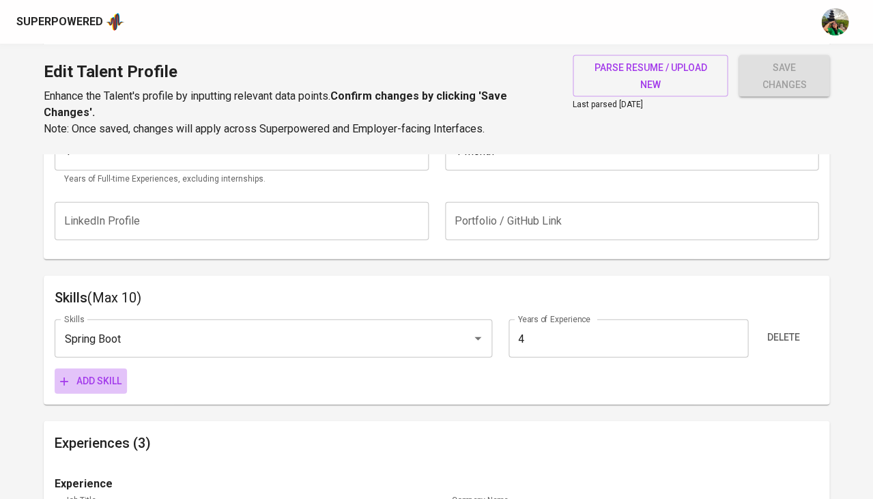
click at [104, 372] on span "Add skill" at bounding box center [90, 380] width 61 height 17
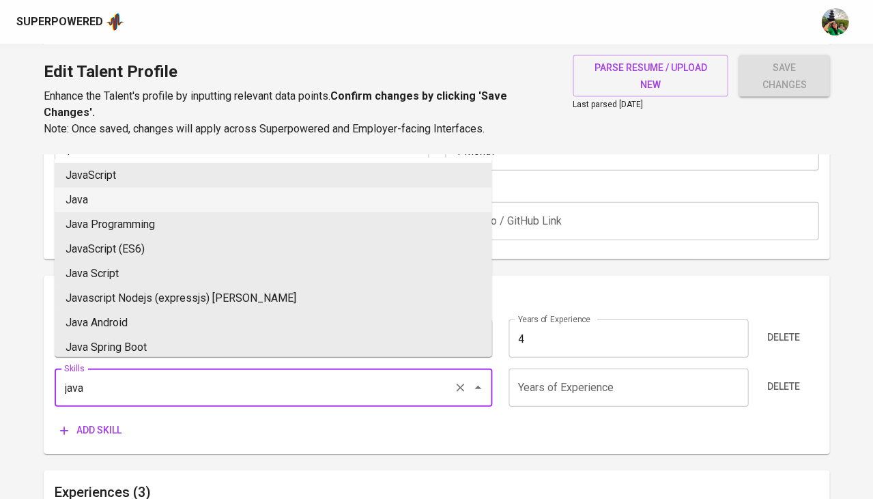
drag, startPoint x: 136, startPoint y: 211, endPoint x: 134, endPoint y: 188, distance: 23.2
click at [134, 188] on ul "JavaScript Java Java Programming JavaScript (ES6) Java Script Javascript Nodejs…" at bounding box center [273, 256] width 437 height 199
click at [134, 188] on li "Java" at bounding box center [273, 199] width 437 height 25
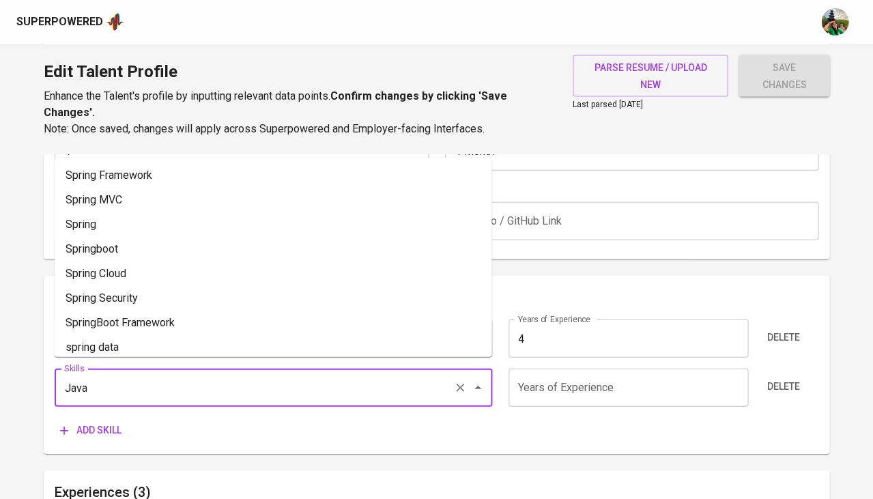
click at [116, 375] on input "Java" at bounding box center [254, 387] width 387 height 26
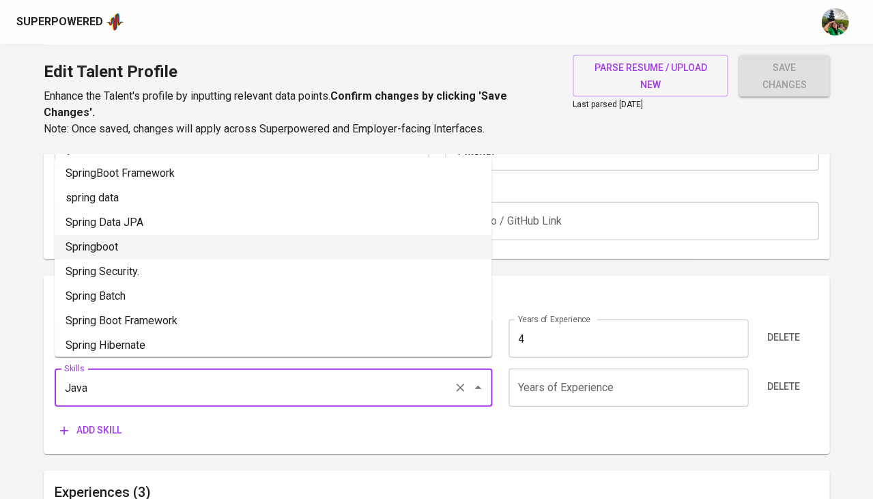
scroll to position [276, 0]
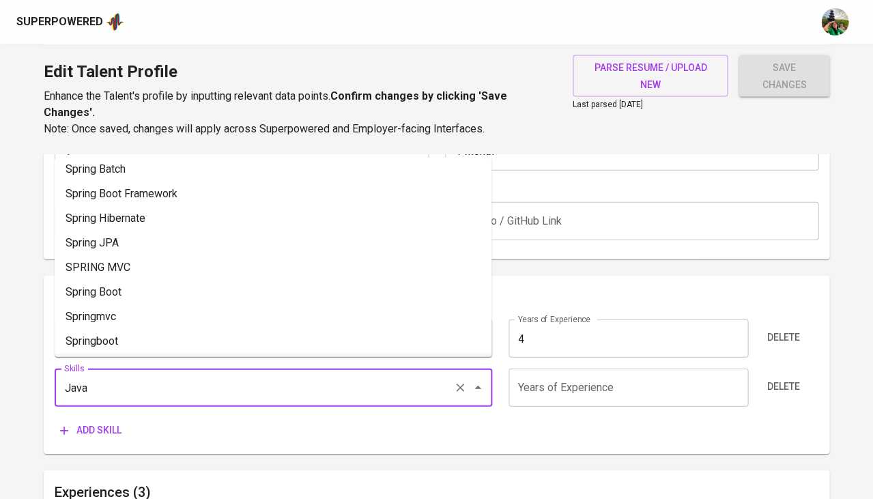
click at [132, 395] on div "Java Skills" at bounding box center [274, 387] width 438 height 38
click at [129, 385] on input "Java" at bounding box center [254, 387] width 387 height 26
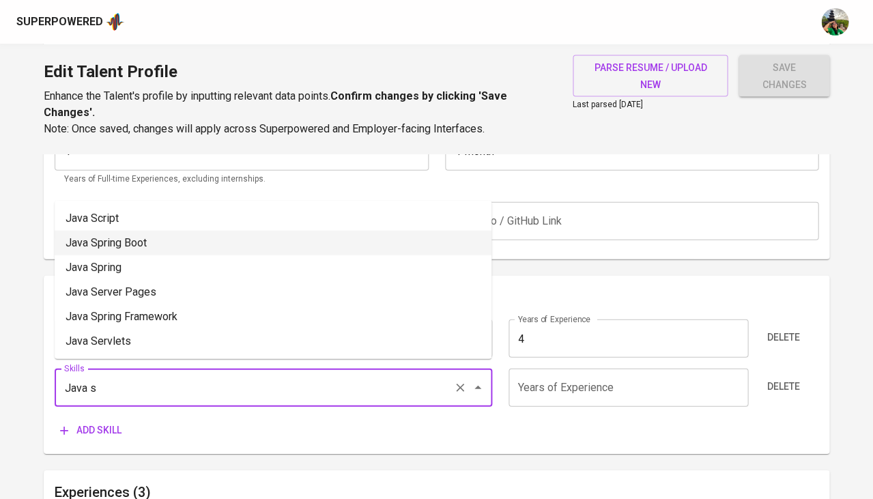
click at [150, 232] on li "Java Spring Boot" at bounding box center [273, 242] width 437 height 25
type input "Java Spring Boot"
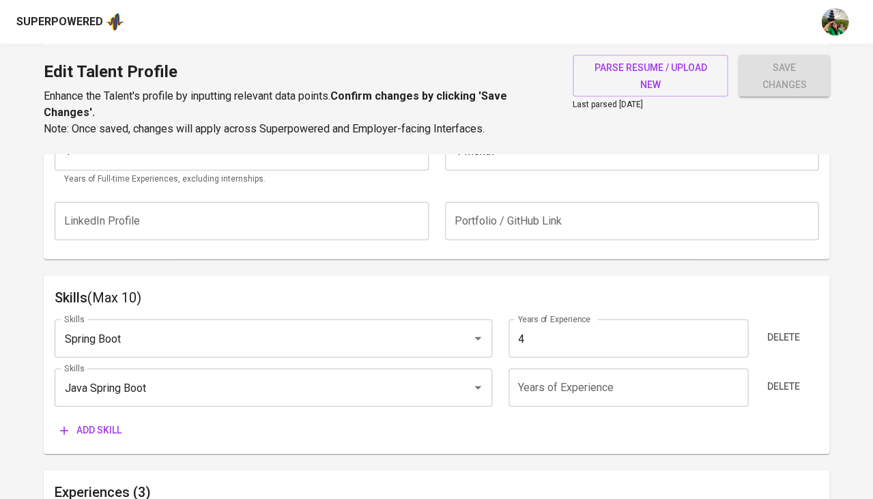
click at [150, 232] on div "LinkedIn Profile LinkedIn Profile Portfolio / GitHub Link Portfolio / GitHub Li…" at bounding box center [437, 220] width 764 height 55
click at [778, 332] on span "Delete" at bounding box center [783, 336] width 33 height 17
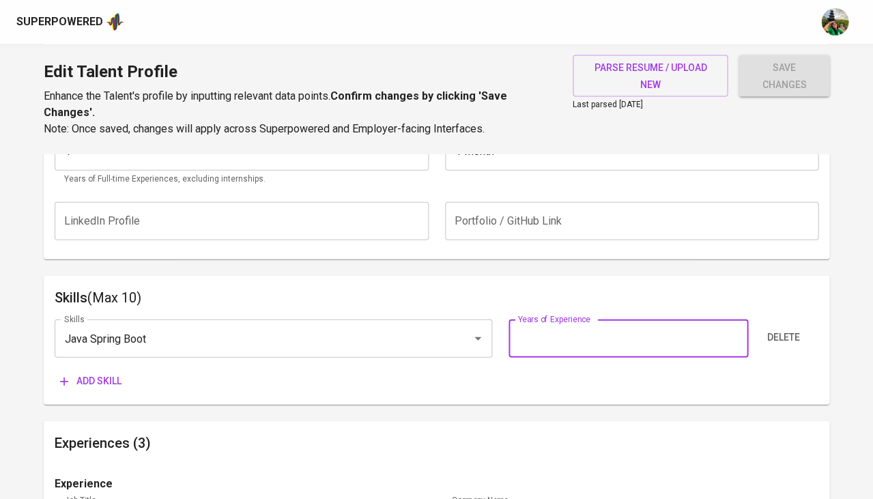
click at [575, 319] on input "number" at bounding box center [629, 338] width 240 height 38
type input "4"
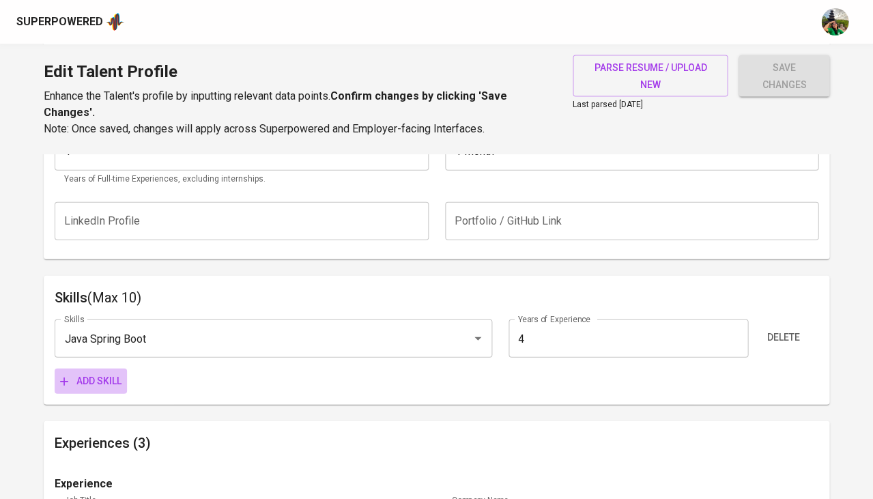
click at [87, 375] on span "Add skill" at bounding box center [90, 380] width 61 height 17
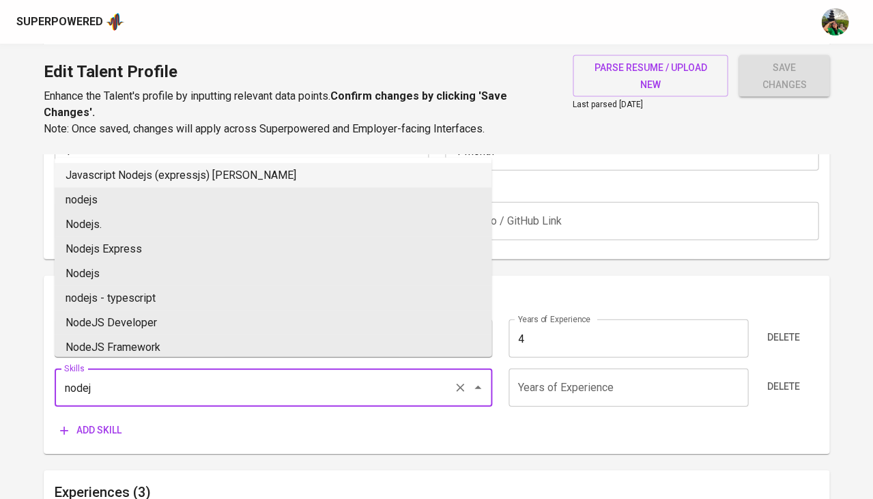
click at [168, 175] on li "Javascript Nodejs (expressjs) Sequelizejs Reactjs" at bounding box center [273, 174] width 437 height 25
type input "Javascript Nodejs (expressjs) Sequelizejs Reactjs"
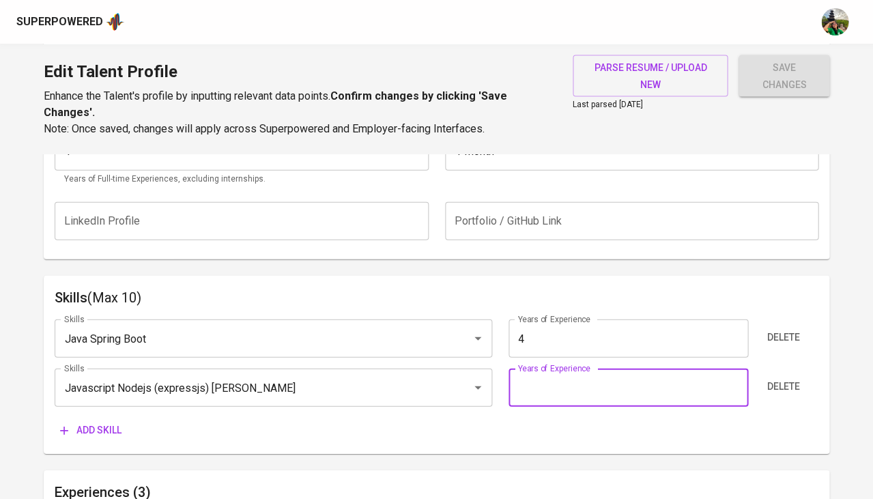
click at [539, 372] on input "number" at bounding box center [629, 387] width 240 height 38
type input "2"
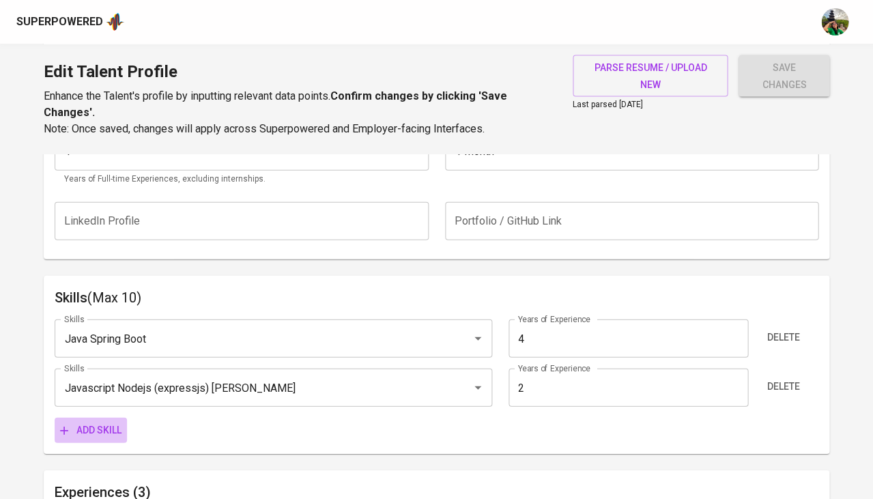
click at [104, 421] on span "Add skill" at bounding box center [90, 429] width 61 height 17
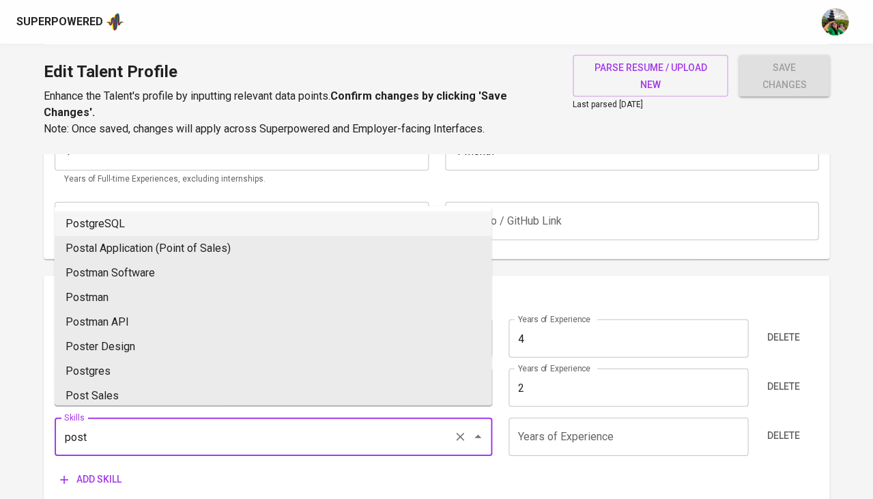
click at [193, 214] on li "PostgreSQL" at bounding box center [273, 223] width 437 height 25
type input "PostgreSQL"
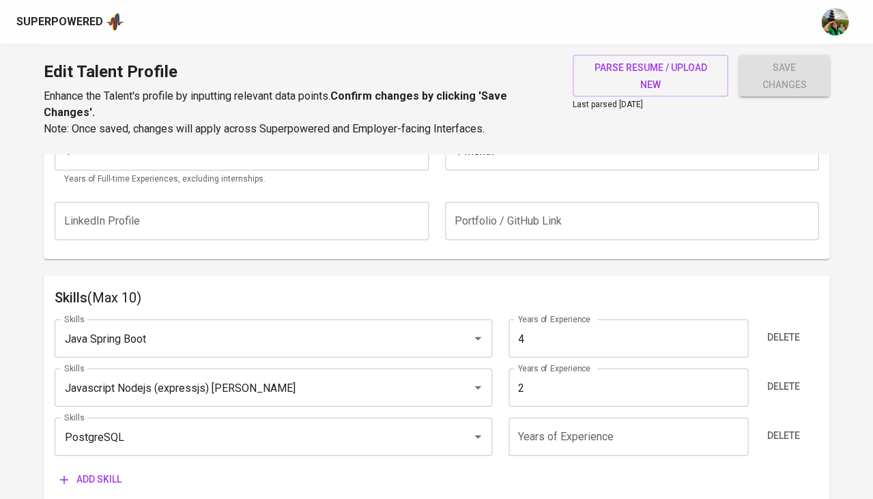
click at [541, 417] on input "number" at bounding box center [629, 436] width 240 height 38
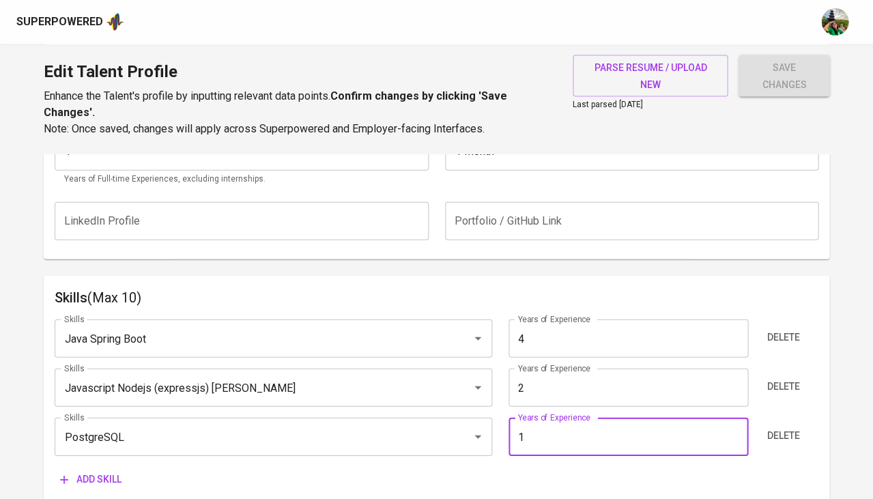
type input "0"
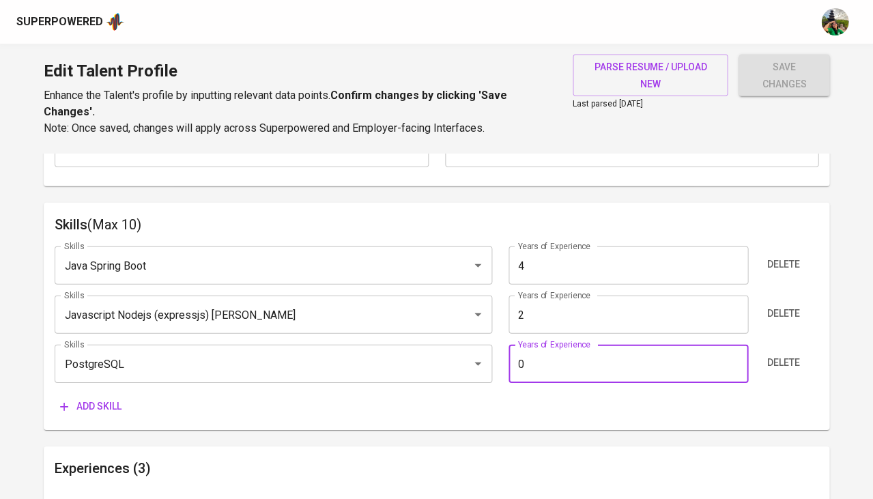
scroll to position [708, 0]
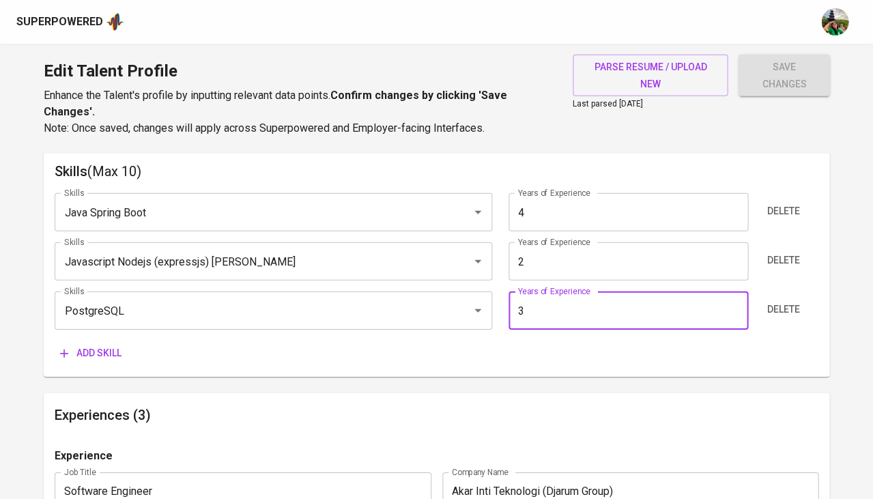
type input "3"
click at [100, 345] on span "Add skill" at bounding box center [90, 353] width 61 height 17
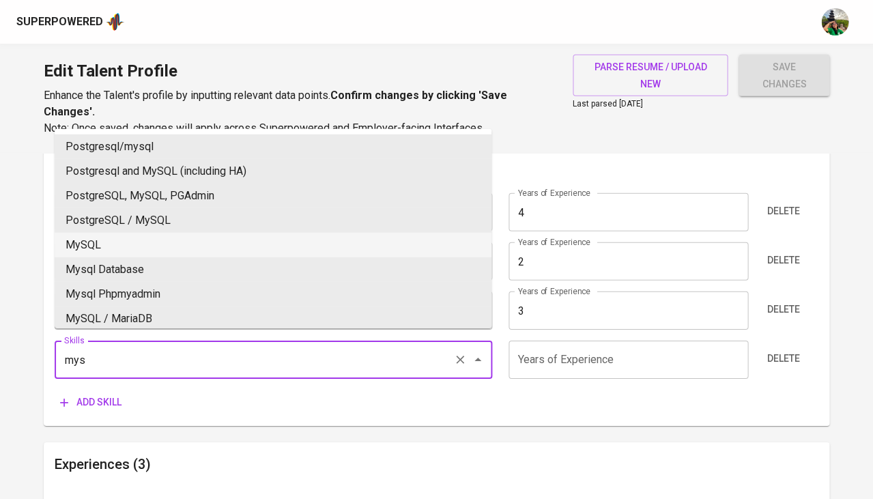
click at [161, 236] on li "MySQL" at bounding box center [273, 245] width 437 height 25
type input "MySQL"
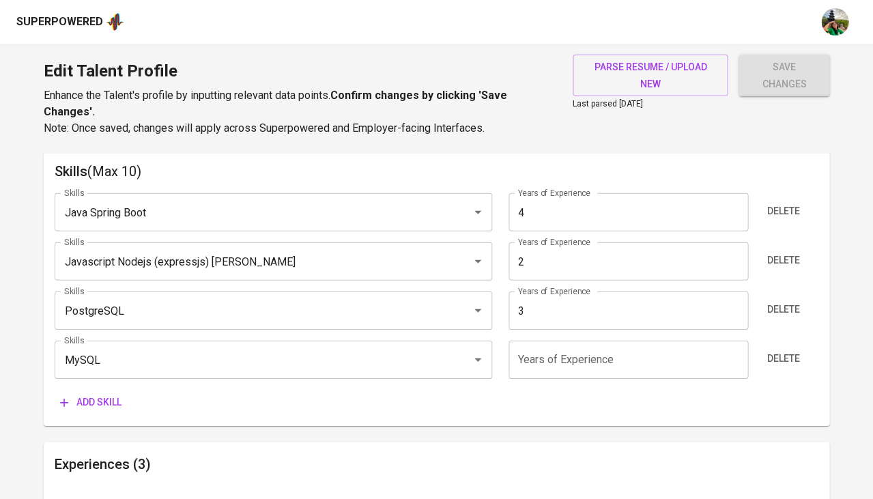
click at [585, 349] on input "number" at bounding box center [629, 360] width 240 height 38
type input "2"
click at [154, 390] on div "Add skill" at bounding box center [119, 402] width 128 height 25
click at [108, 394] on span "Add skill" at bounding box center [90, 402] width 61 height 17
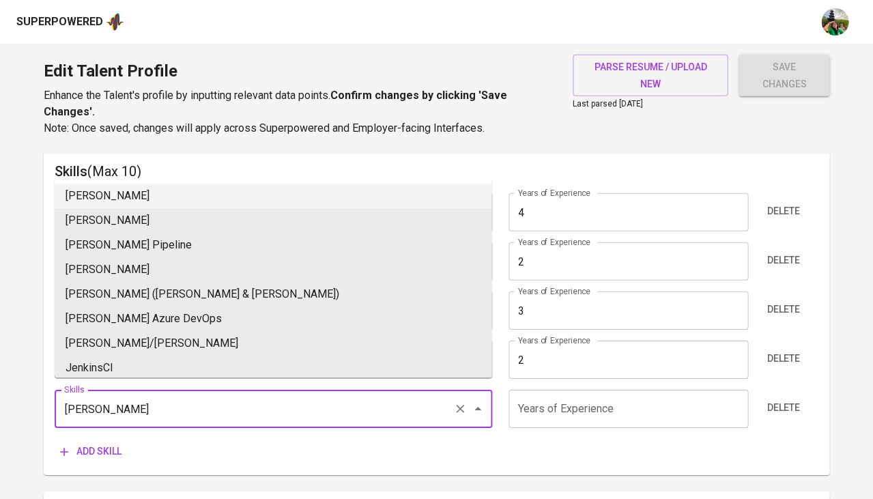
click at [146, 186] on li "Jenkins" at bounding box center [273, 196] width 437 height 25
type input "Jenkins"
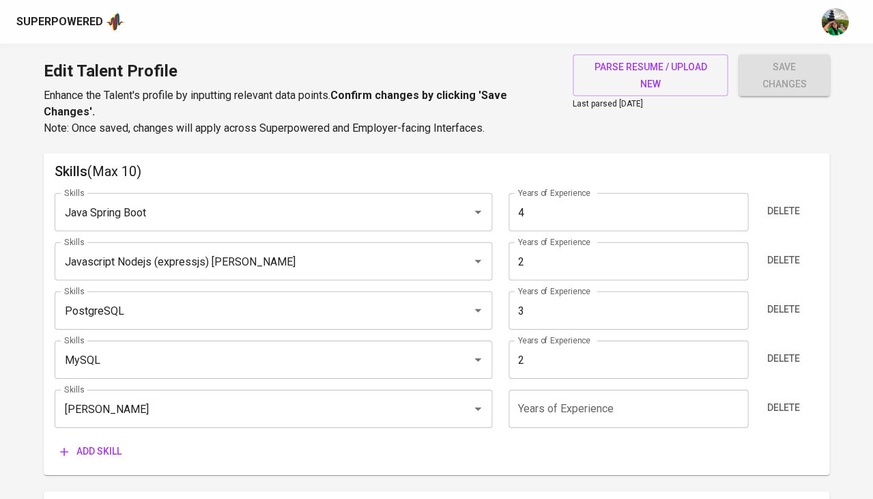
click at [569, 405] on input "number" at bounding box center [629, 409] width 240 height 38
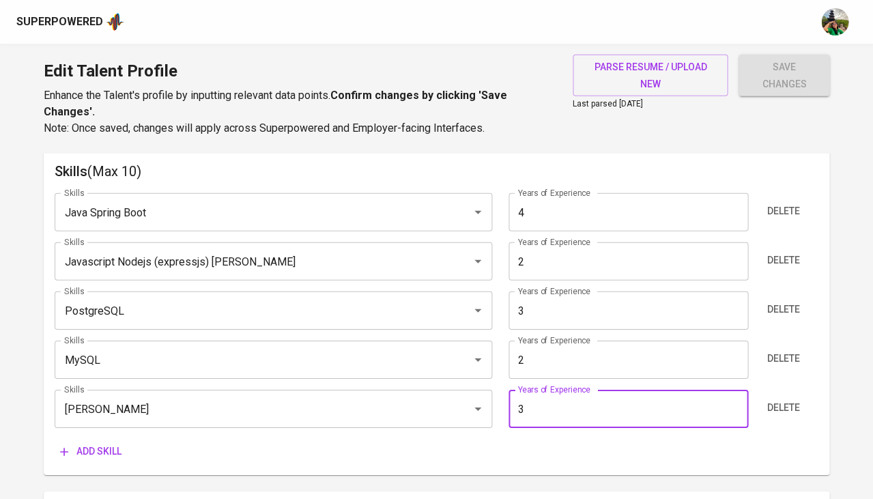
type input "3"
click at [112, 446] on span "Add skill" at bounding box center [90, 451] width 61 height 17
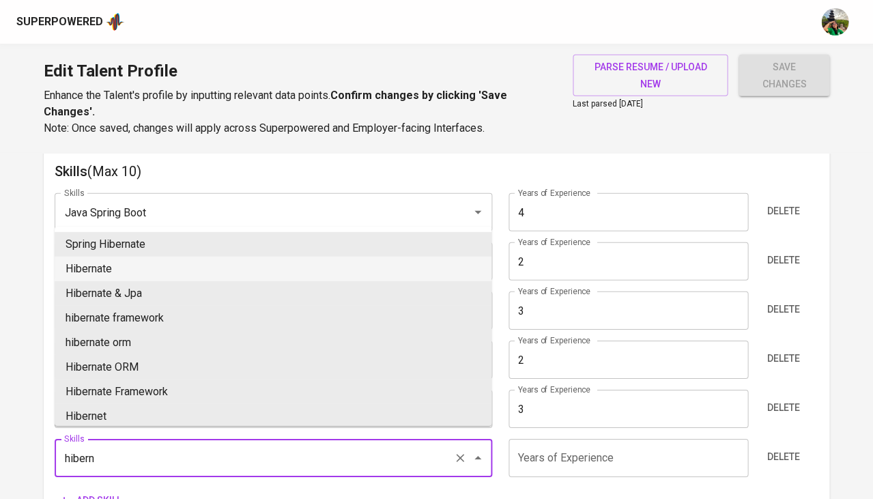
click at [163, 274] on li "Hibernate" at bounding box center [273, 269] width 437 height 25
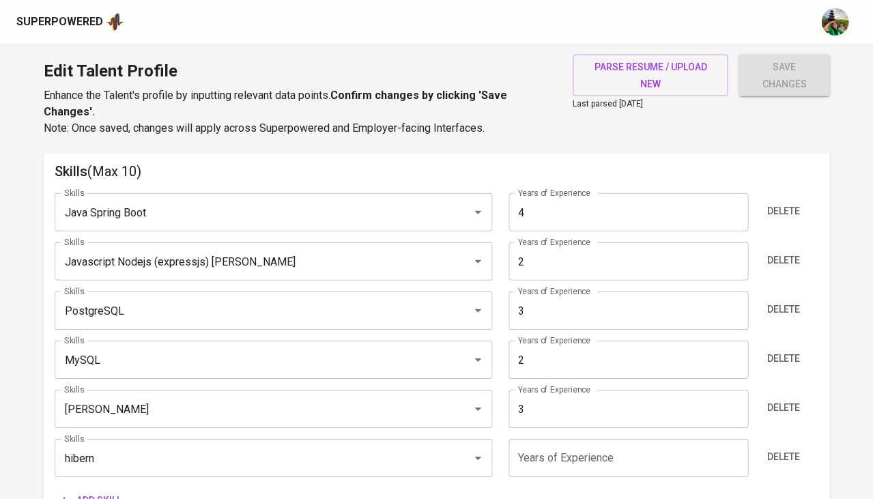
type input "Hibernate"
click at [547, 439] on input "number" at bounding box center [629, 458] width 240 height 38
type input "0"
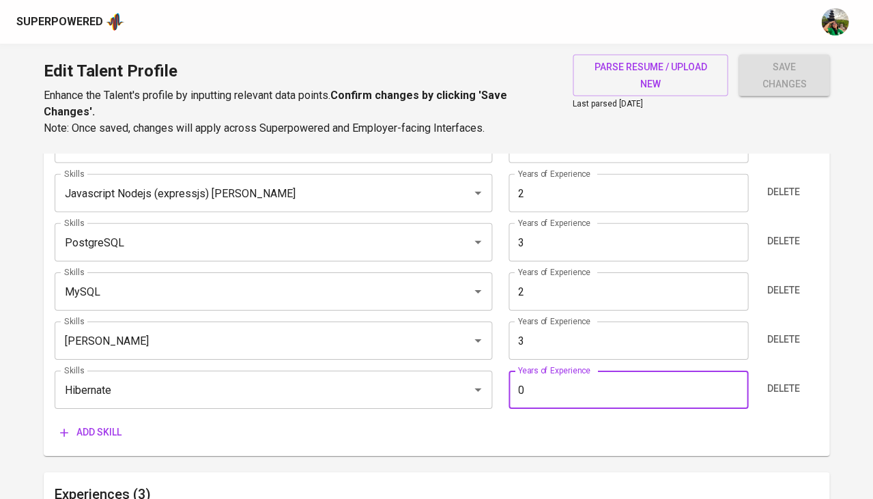
scroll to position [780, 0]
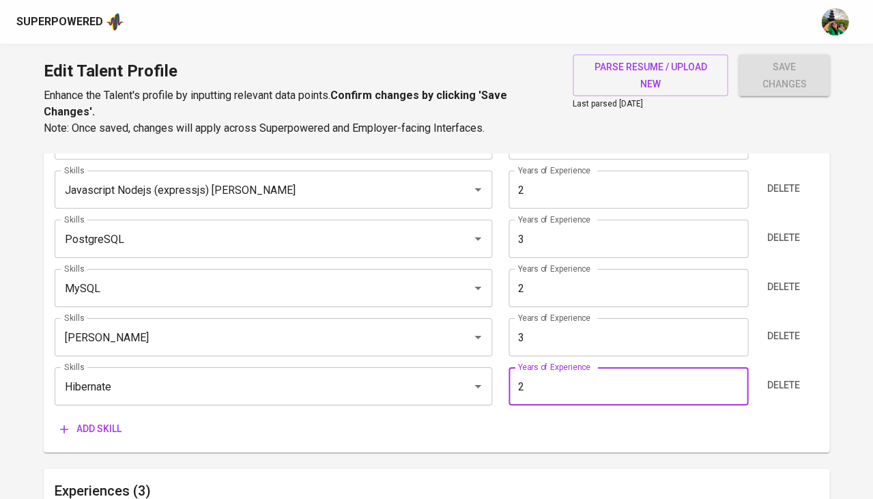
type input "2"
click at [474, 416] on div "Add skill" at bounding box center [437, 428] width 764 height 25
click at [106, 420] on span "Add skill" at bounding box center [90, 428] width 61 height 17
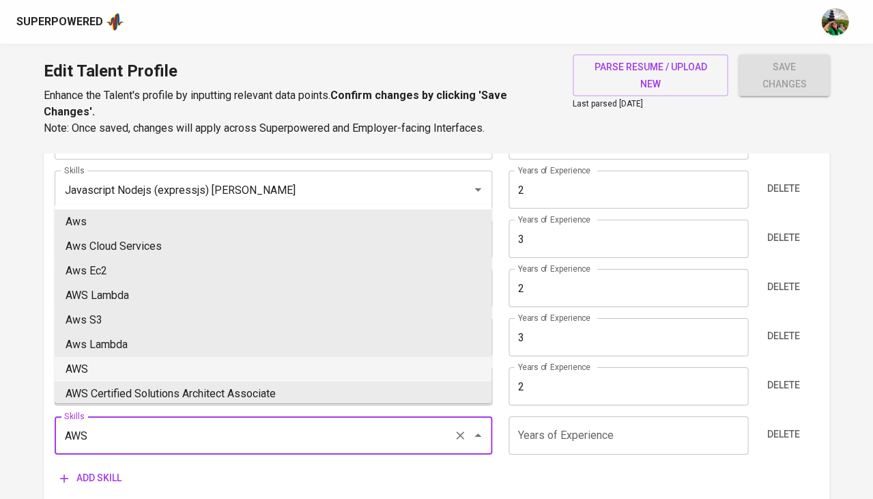
click at [109, 371] on li "AWS" at bounding box center [273, 369] width 437 height 25
type input "AWS"
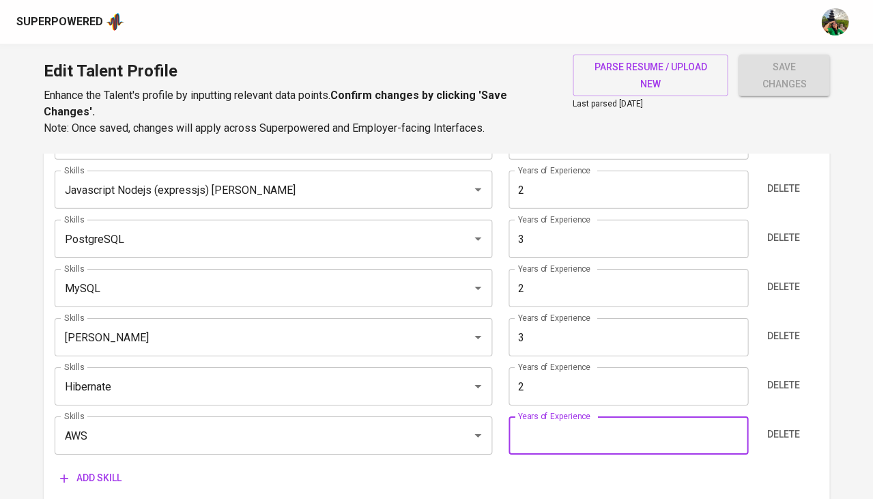
click at [545, 420] on input "number" at bounding box center [629, 435] width 240 height 38
type input "2"
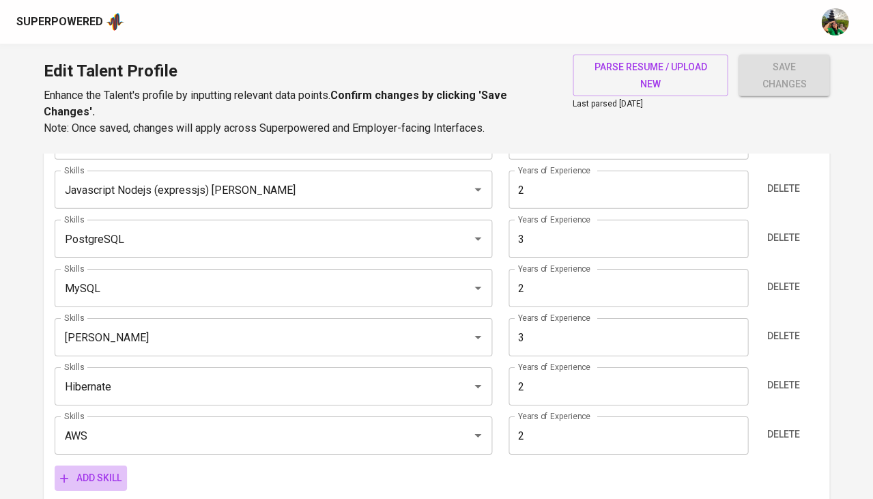
click at [109, 470] on span "Add skill" at bounding box center [90, 478] width 61 height 17
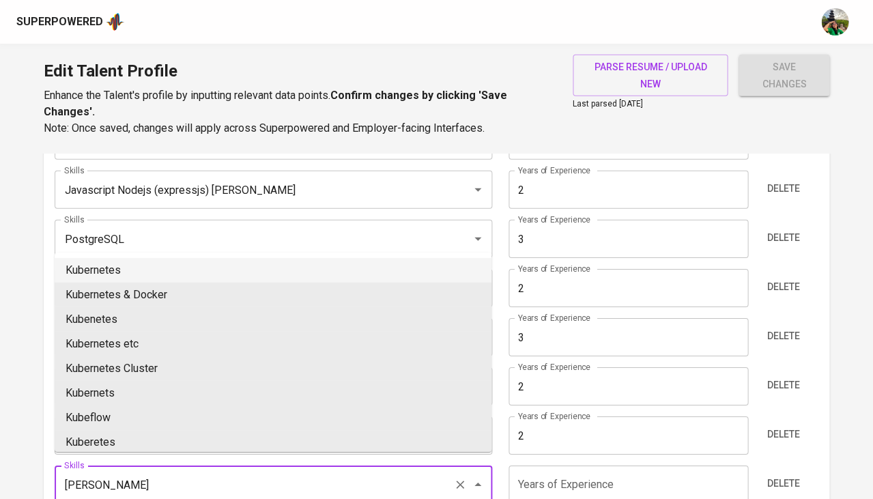
click at [139, 265] on li "Kubernetes" at bounding box center [273, 270] width 437 height 25
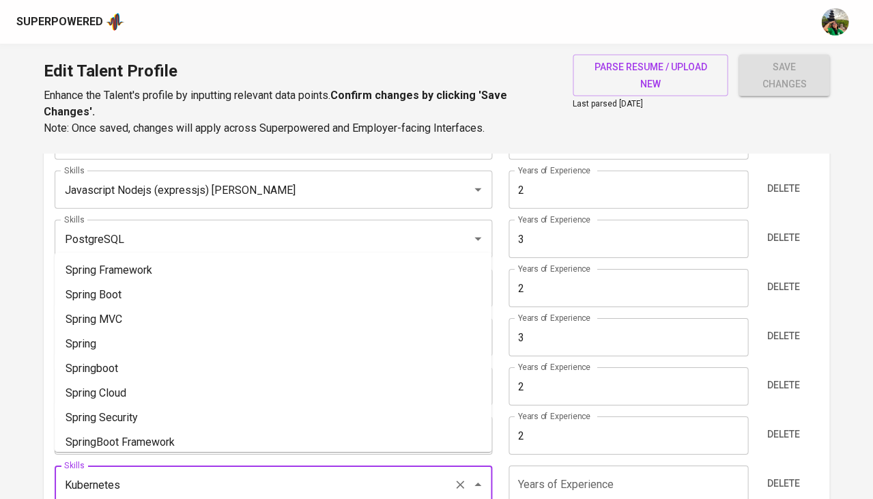
click at [179, 472] on input "Kubernetes" at bounding box center [254, 485] width 387 height 26
click at [149, 477] on input "Kubernetes" at bounding box center [254, 485] width 387 height 26
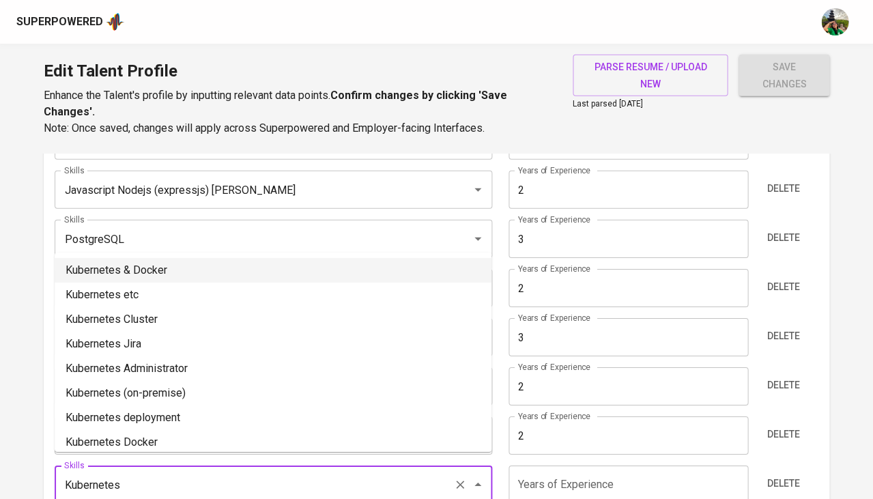
click at [203, 271] on li "Kubernetes & Docker" at bounding box center [273, 270] width 437 height 25
type input "Kubernetes & Docker"
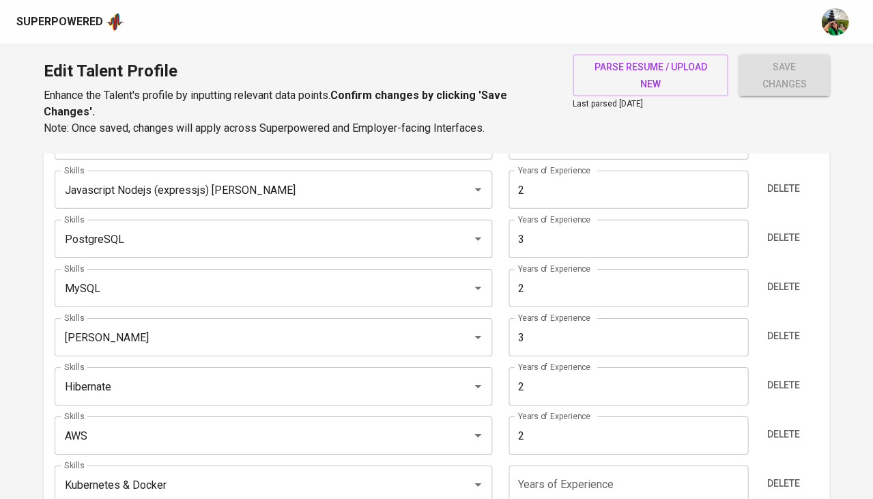
click at [565, 478] on input "number" at bounding box center [629, 485] width 240 height 38
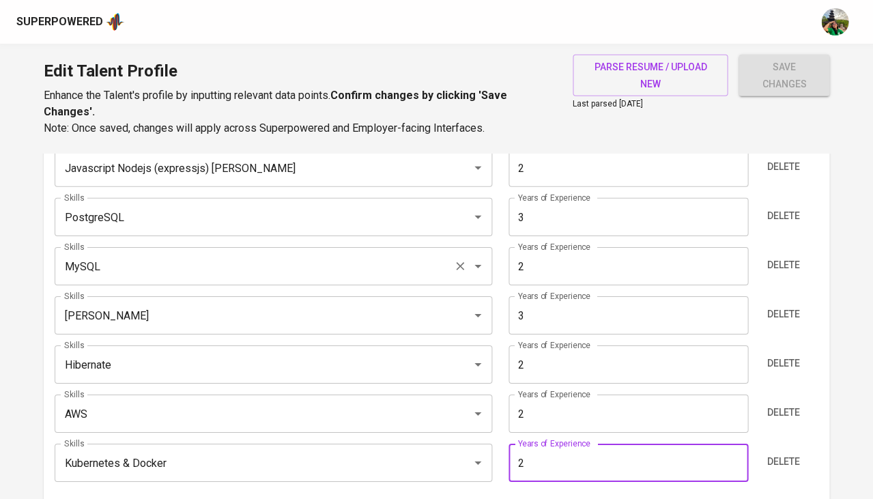
scroll to position [810, 0]
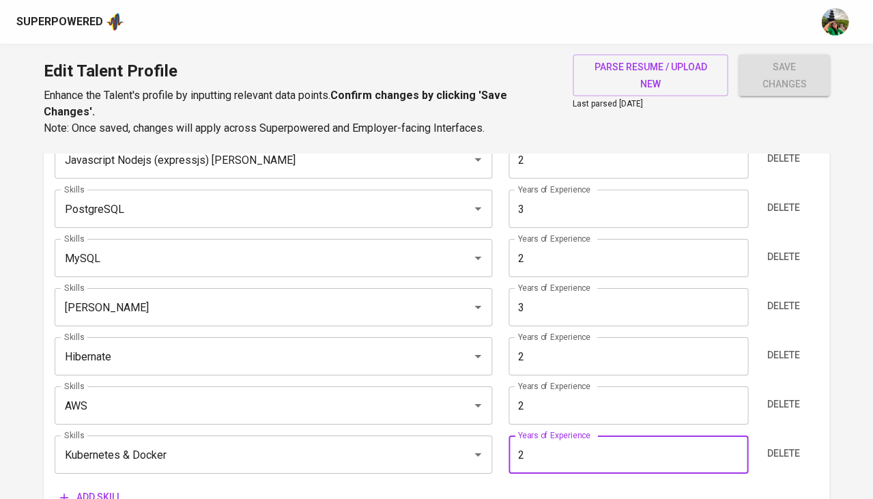
type input "2"
click at [816, 453] on div "Delete" at bounding box center [786, 455] width 63 height 38
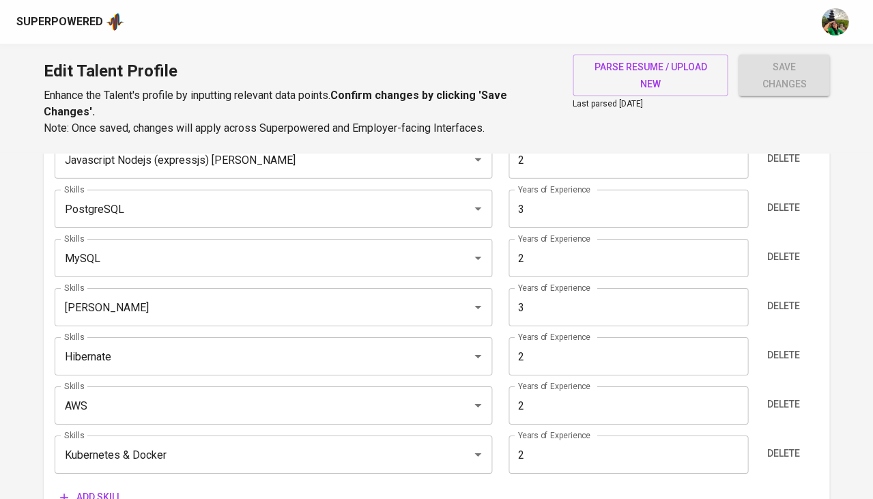
click at [788, 76] on span "save changes" at bounding box center [784, 75] width 69 height 33
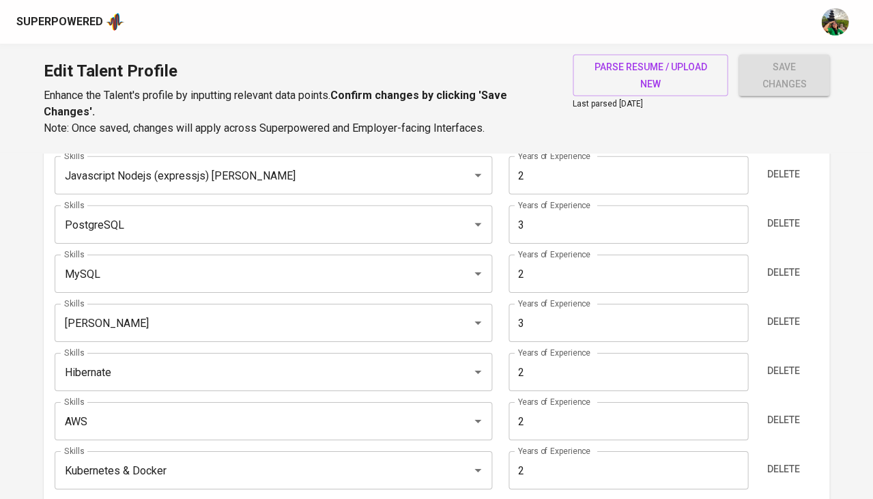
scroll to position [103, 0]
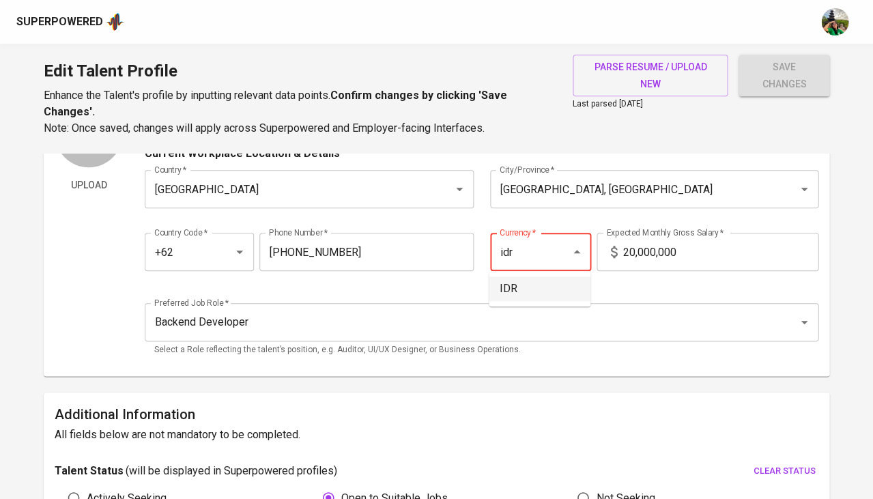
click at [525, 283] on li "IDR" at bounding box center [540, 288] width 102 height 25
type input "IDR"
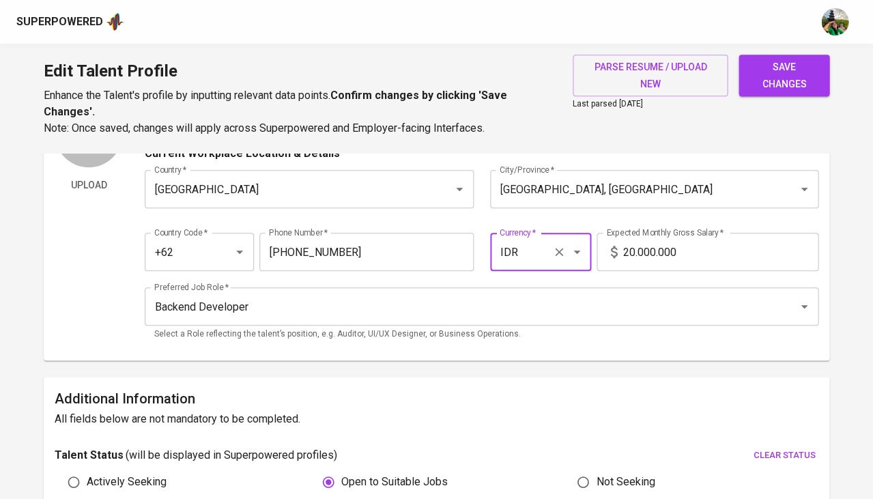
click at [776, 70] on span "save changes" at bounding box center [784, 75] width 69 height 33
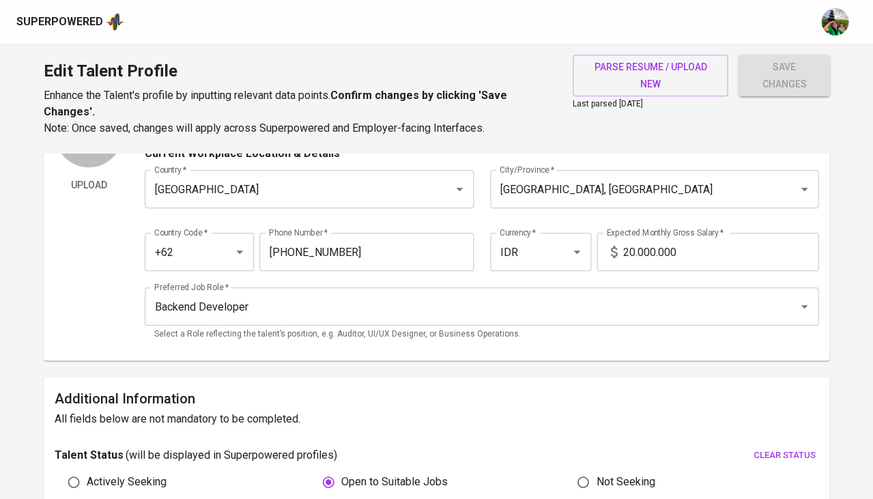
type input "PostgreSQL"
type input "3"
type input "Jenkins"
type input "Kubernetes"
type input "React"
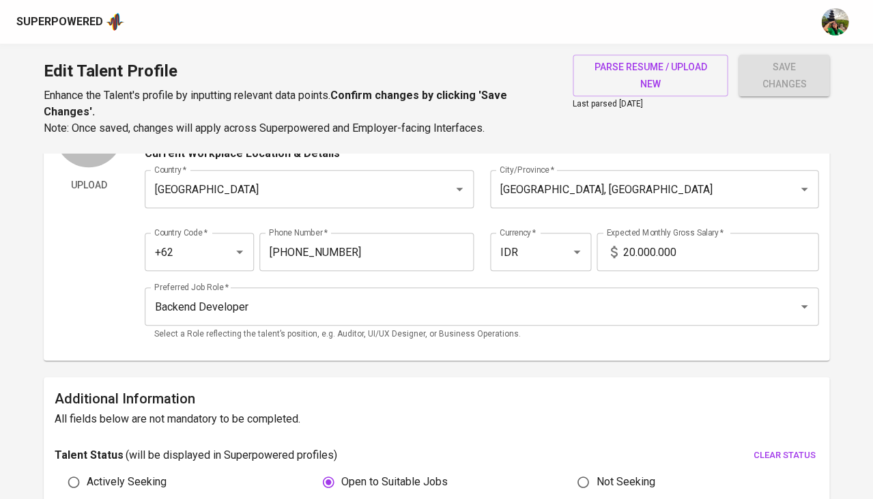
type input "2"
type input "MySQL"
type input "Hibernate ORM"
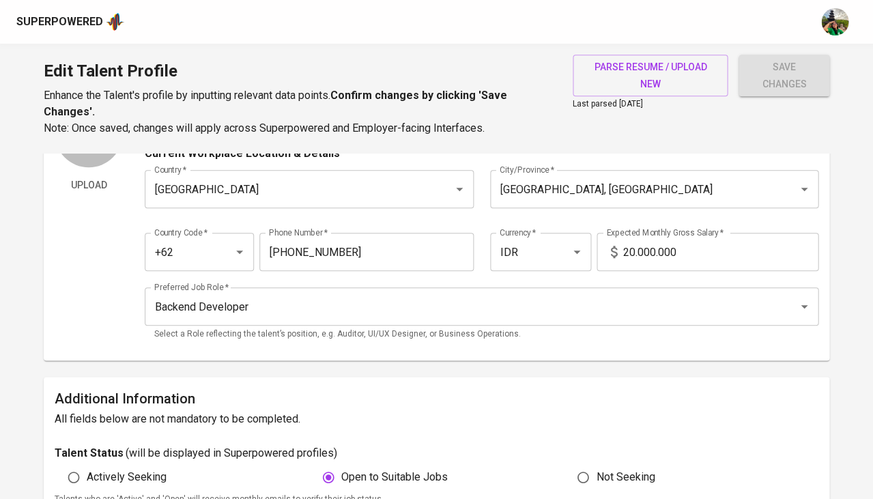
click at [63, 25] on div "Superpowered" at bounding box center [59, 22] width 87 height 16
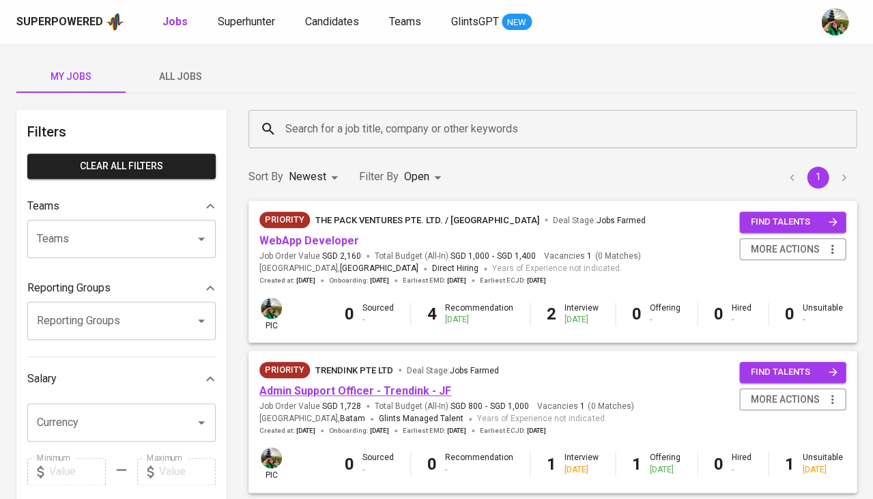
click at [313, 390] on link "Admin Support Officer - Trendink - JF" at bounding box center [355, 390] width 192 height 13
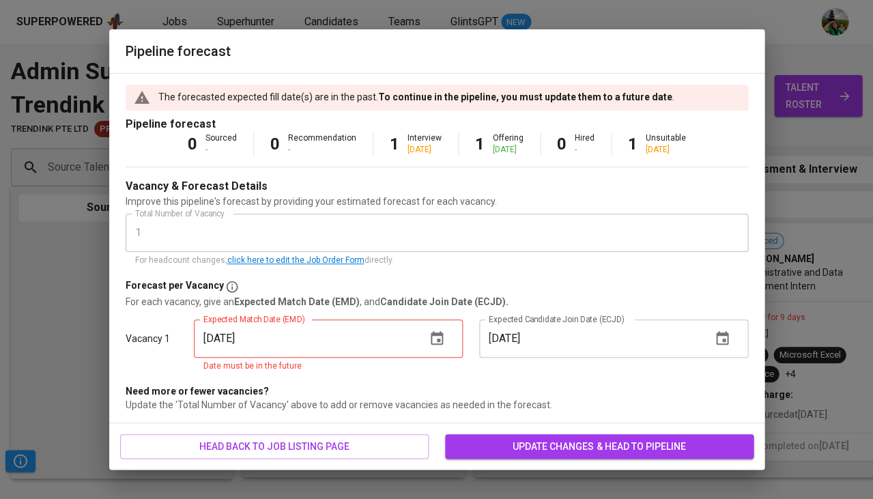
click at [455, 438] on button "update changes & head to pipeline" at bounding box center [599, 446] width 309 height 25
click at [430, 323] on button "button" at bounding box center [436, 338] width 33 height 33
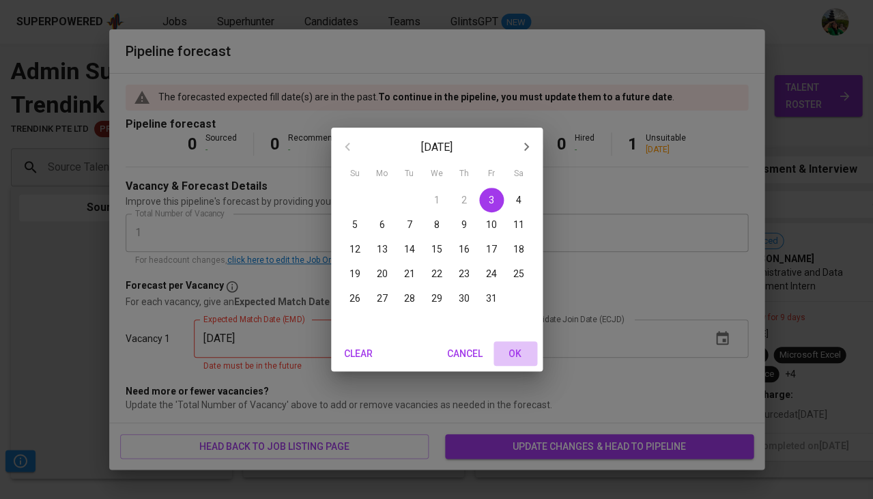
click at [517, 346] on span "OK" at bounding box center [515, 353] width 33 height 17
type input "10/03/2025"
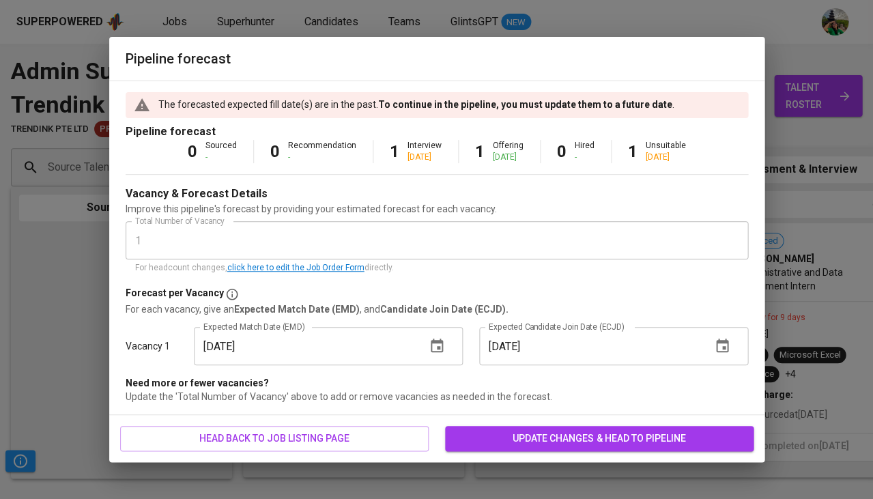
click at [517, 420] on div "head back to job listing page update changes & head to pipeline" at bounding box center [436, 438] width 655 height 47
click at [512, 433] on span "update changes & head to pipeline" at bounding box center [599, 438] width 287 height 17
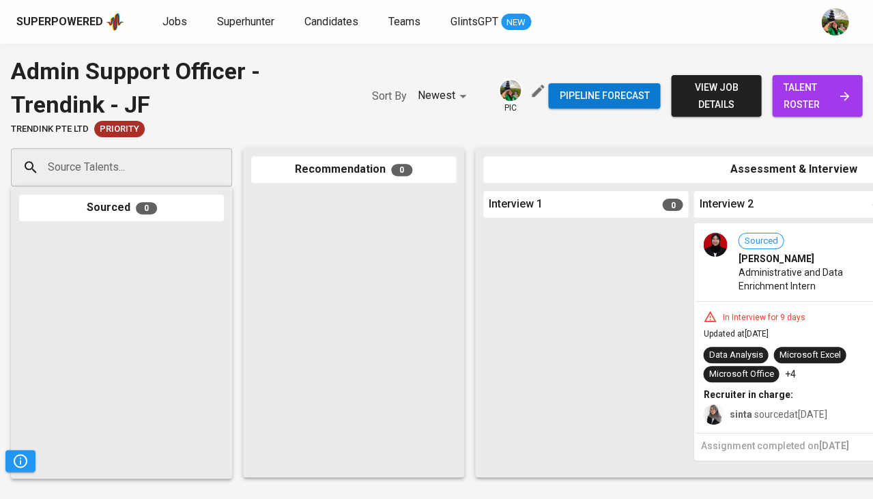
click at [715, 89] on span "view job details" at bounding box center [716, 95] width 68 height 33
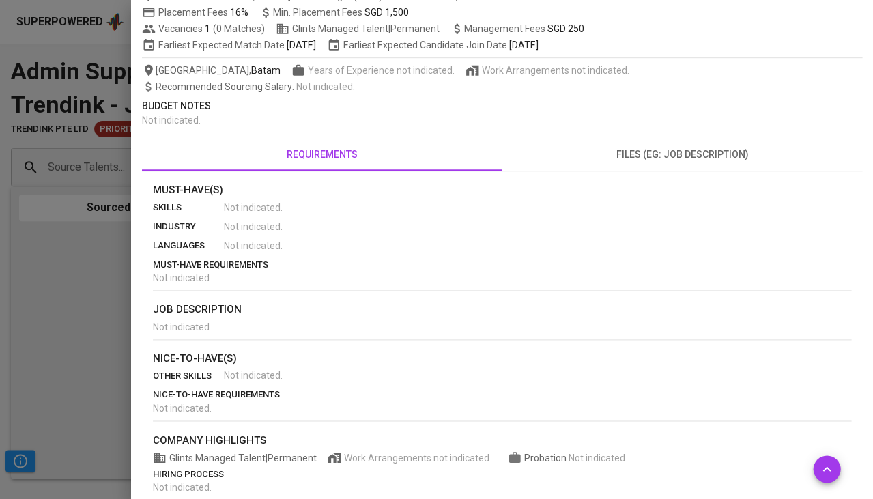
scroll to position [149, 0]
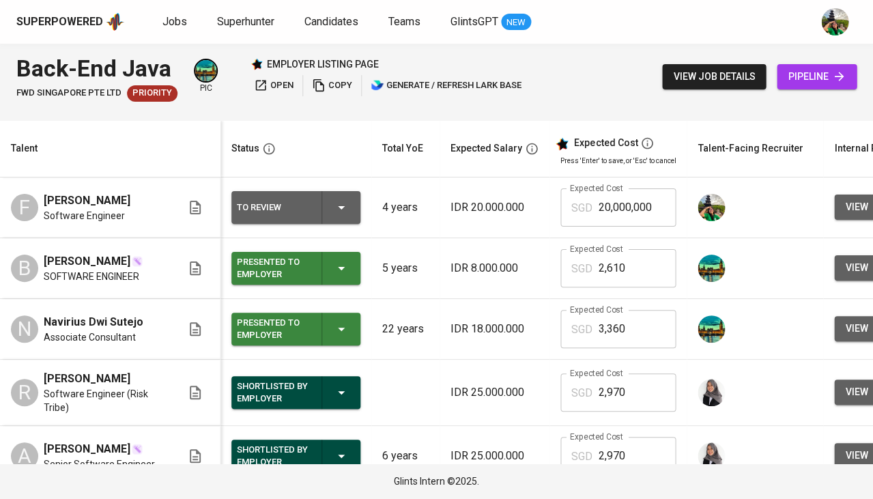
click at [598, 210] on input "20,000,000" at bounding box center [637, 207] width 78 height 38
type input "2,281"
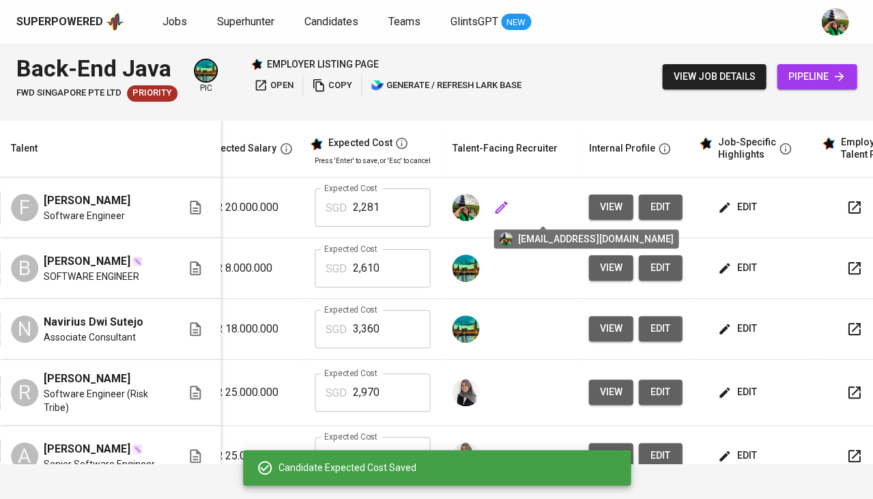
scroll to position [0, 283]
